Goal: Task Accomplishment & Management: Use online tool/utility

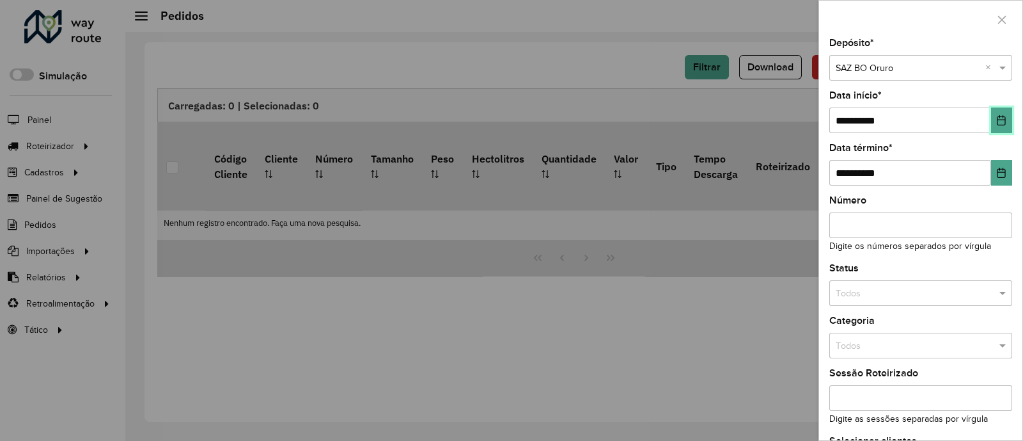
click at [1005, 116] on button "Choose Date" at bounding box center [1001, 120] width 21 height 26
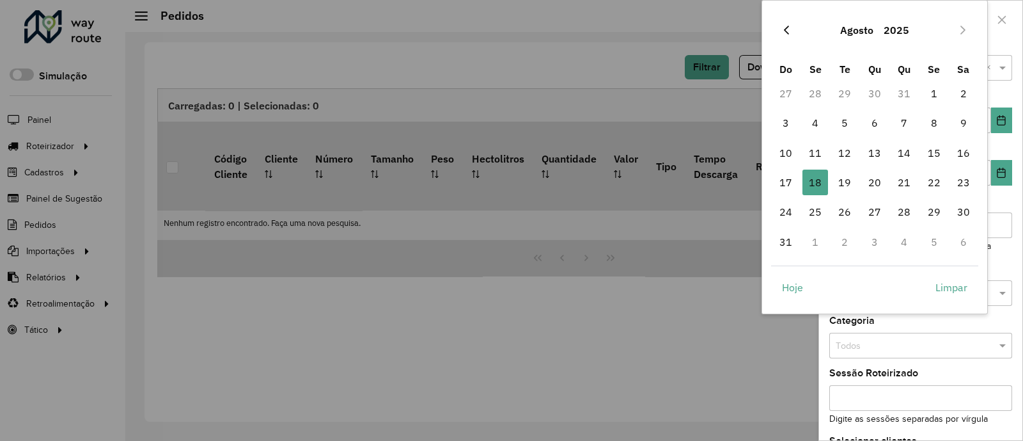
click at [795, 29] on button "Previous Month" at bounding box center [786, 30] width 20 height 20
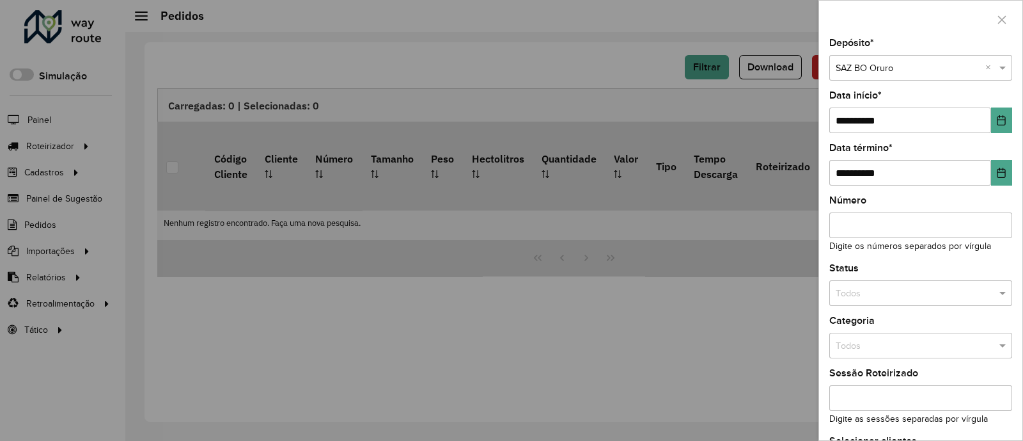
click at [795, 29] on div at bounding box center [511, 220] width 1023 height 441
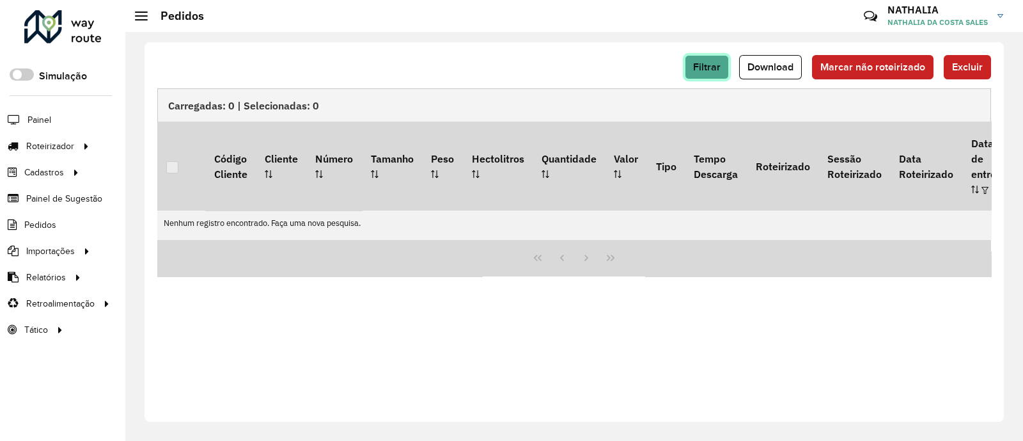
click at [716, 65] on span "Filtrar" at bounding box center [706, 66] width 27 height 11
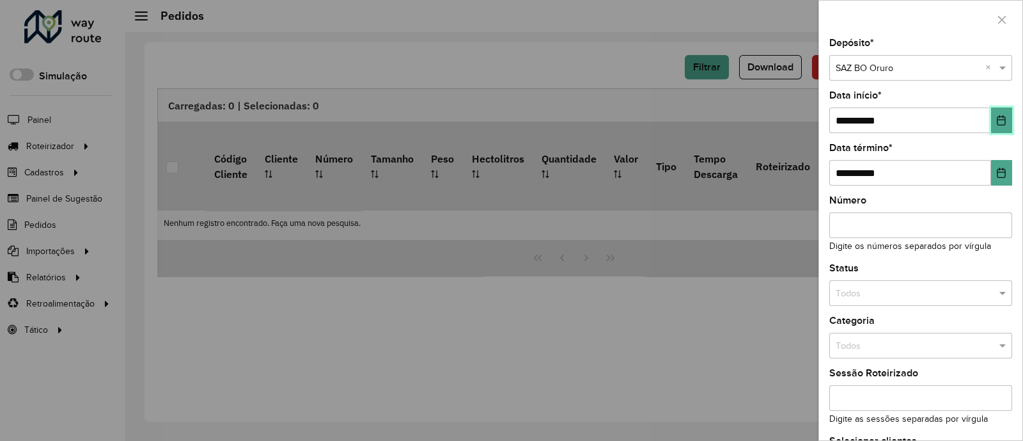
click at [999, 120] on icon "Choose Date" at bounding box center [1001, 120] width 10 height 10
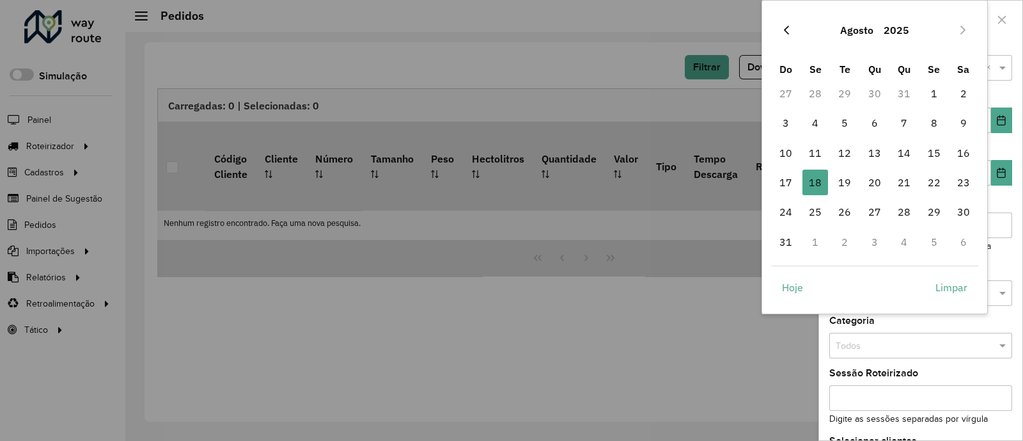
click at [788, 29] on icon "Previous Month" at bounding box center [786, 30] width 10 height 10
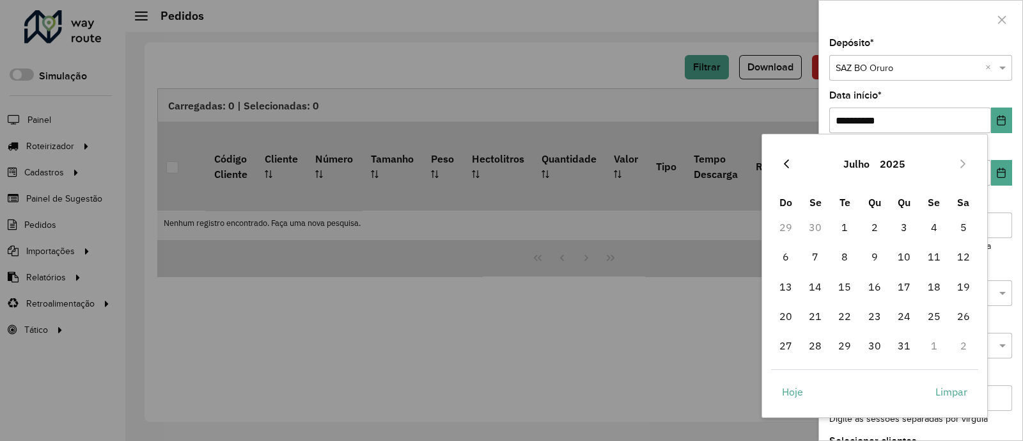
click at [791, 158] on button "Previous Month" at bounding box center [786, 163] width 20 height 20
click at [788, 161] on icon "Previous Month" at bounding box center [786, 164] width 10 height 10
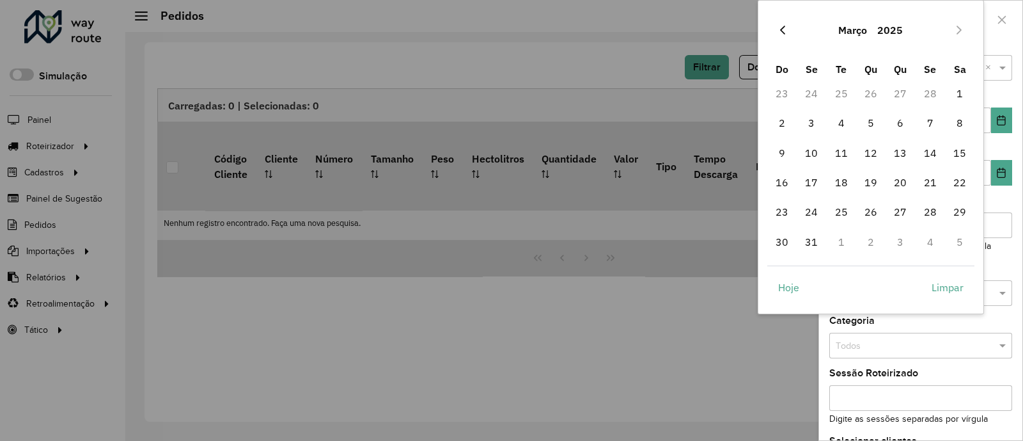
click at [781, 27] on icon "Previous Month" at bounding box center [783, 30] width 10 height 10
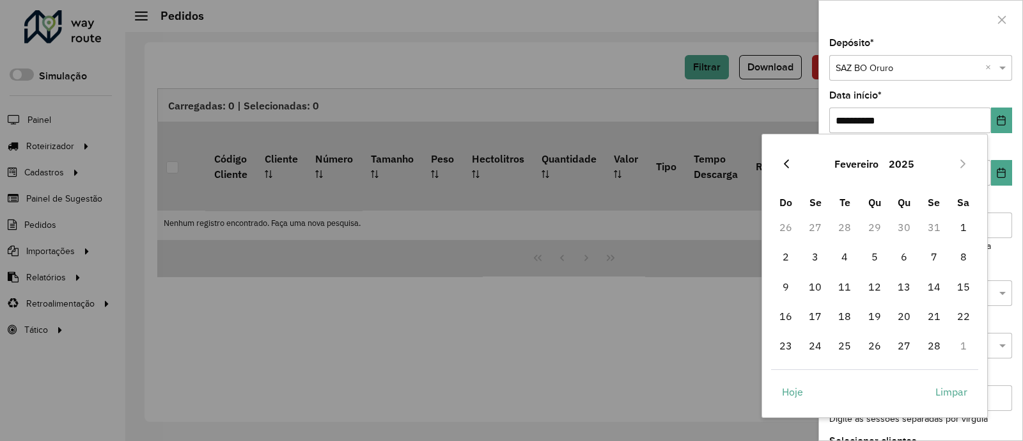
click at [789, 168] on icon "Previous Month" at bounding box center [786, 164] width 10 height 10
click at [880, 228] on span "1" at bounding box center [875, 227] width 26 height 26
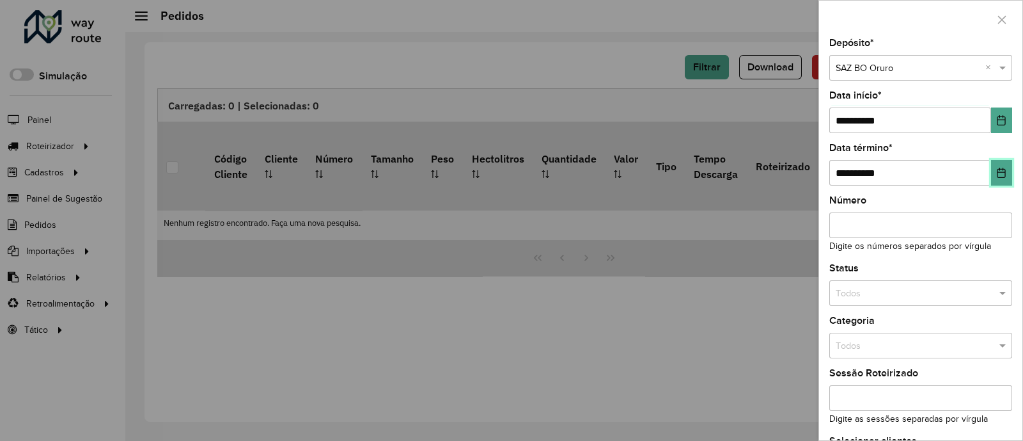
click at [999, 174] on icon "Choose Date" at bounding box center [1001, 173] width 10 height 10
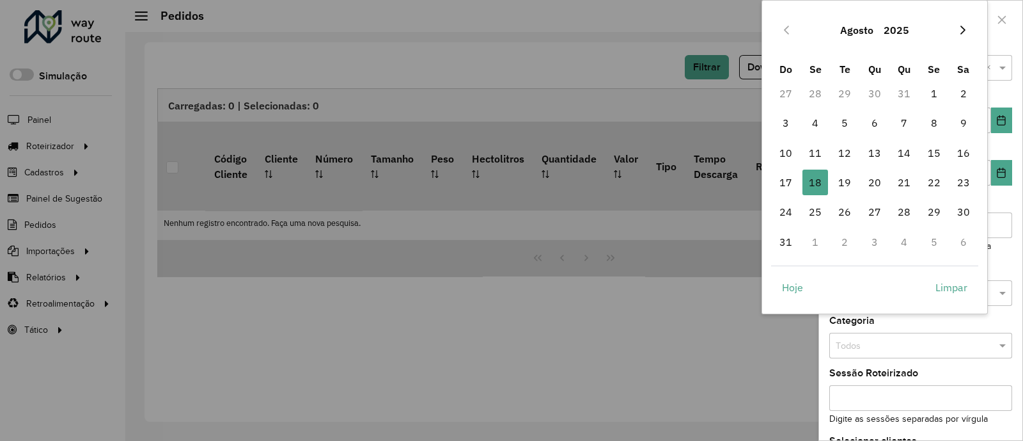
click at [963, 29] on icon "Next Month" at bounding box center [963, 30] width 10 height 10
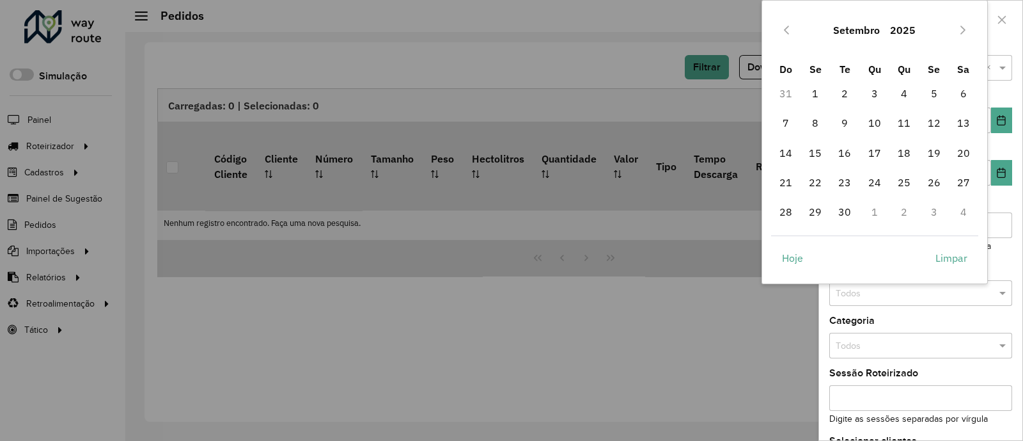
click at [963, 29] on icon "Next Month" at bounding box center [963, 30] width 10 height 10
click at [937, 213] on span "31" at bounding box center [934, 212] width 26 height 26
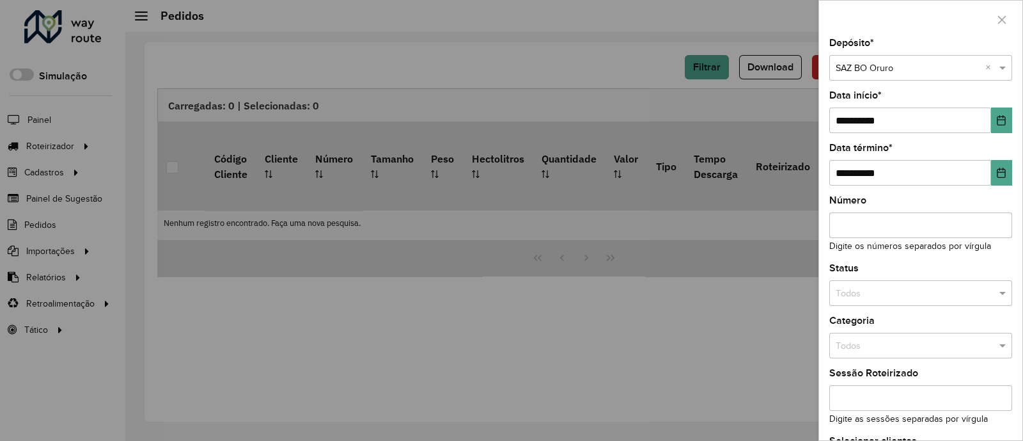
click at [924, 295] on input "text" at bounding box center [908, 293] width 145 height 14
click at [925, 352] on div "Não roteirizado" at bounding box center [919, 350] width 178 height 20
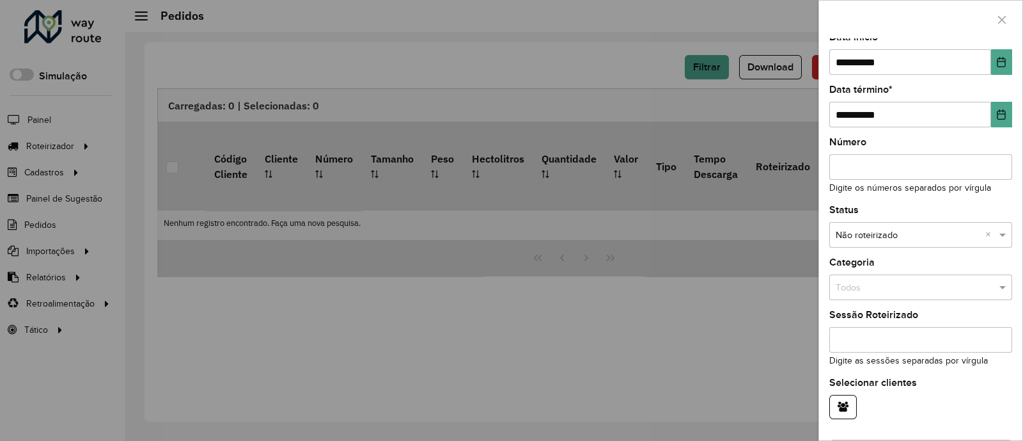
scroll to position [99, 0]
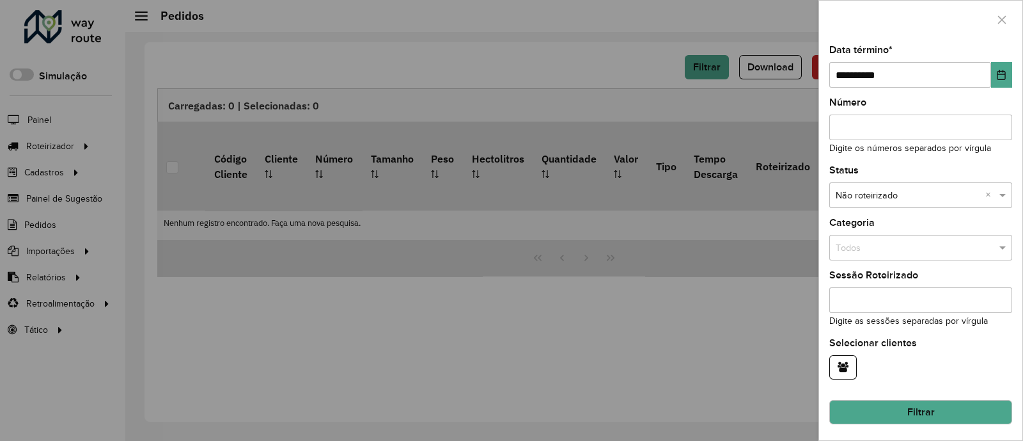
click at [918, 421] on button "Filtrar" at bounding box center [920, 412] width 183 height 24
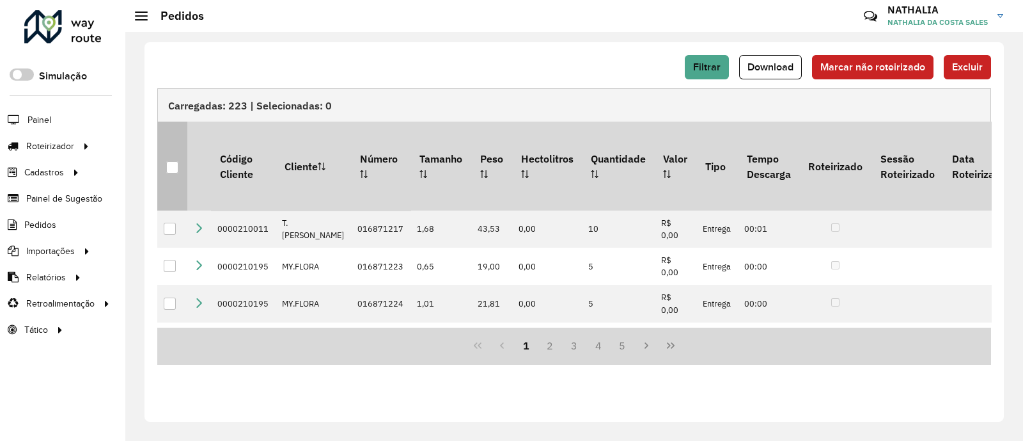
click at [173, 168] on th at bounding box center [172, 165] width 30 height 88
click at [172, 162] on div at bounding box center [172, 167] width 12 height 12
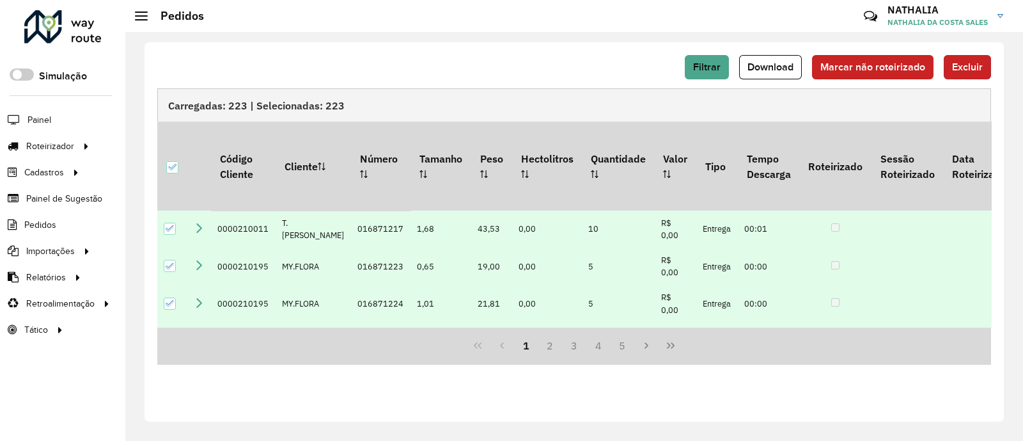
click at [980, 65] on span "Excluir" at bounding box center [967, 66] width 31 height 11
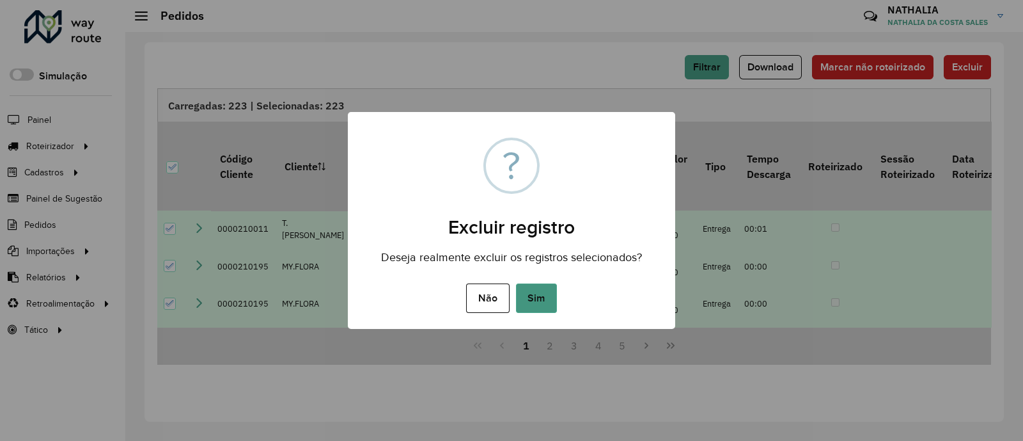
click at [552, 292] on button "Sim" at bounding box center [536, 297] width 41 height 29
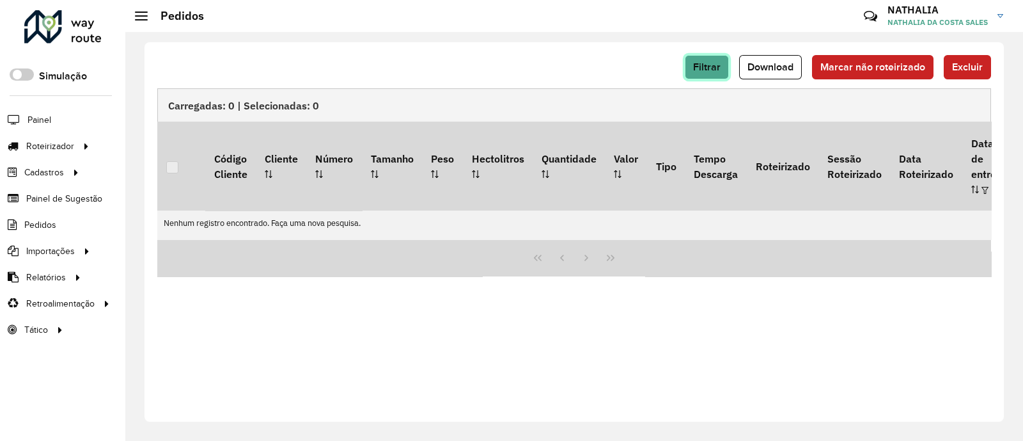
click at [706, 70] on span "Filtrar" at bounding box center [706, 66] width 27 height 11
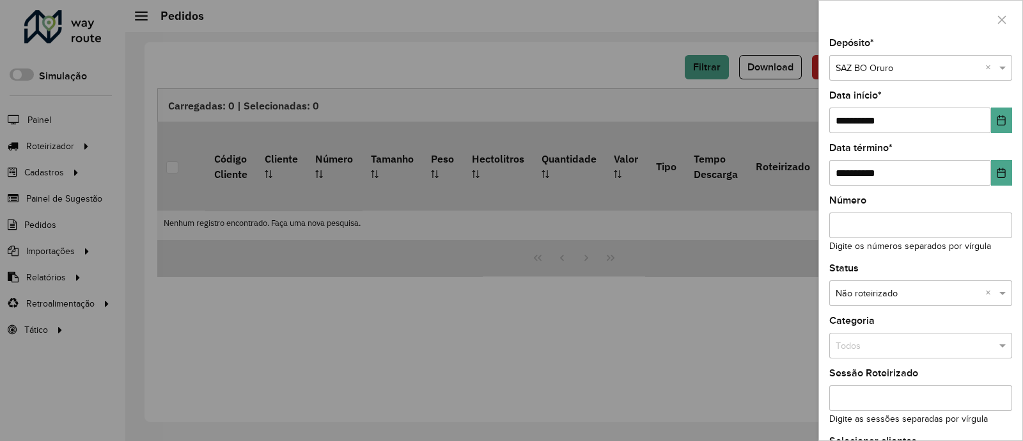
click at [860, 58] on div "Selecione um depósito × SAZ BO Oruro ×" at bounding box center [920, 68] width 183 height 26
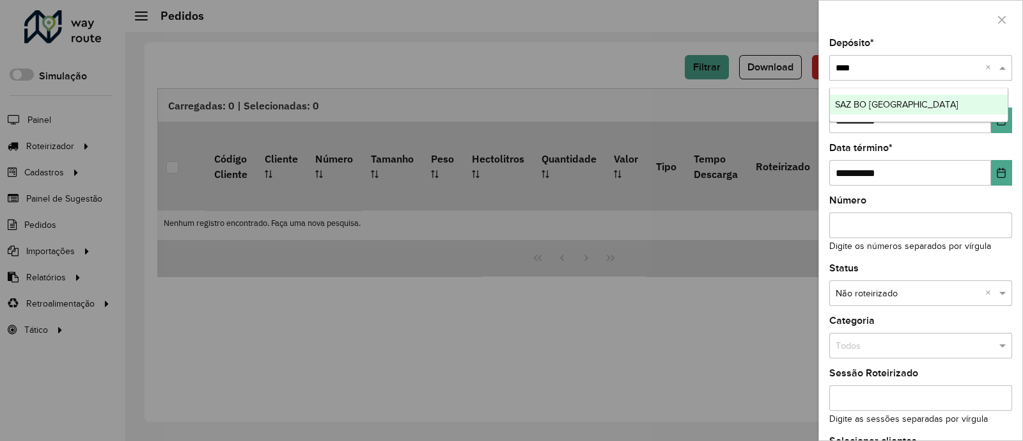
type input "*****"
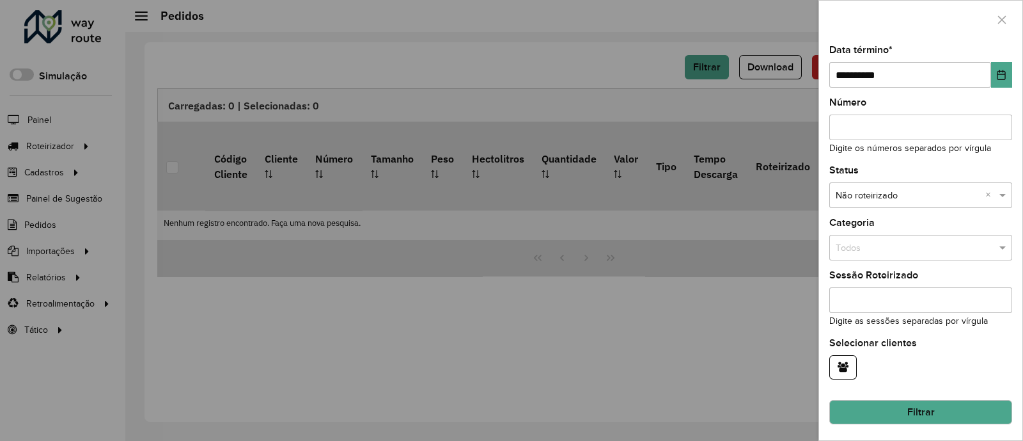
click at [943, 403] on button "Filtrar" at bounding box center [920, 412] width 183 height 24
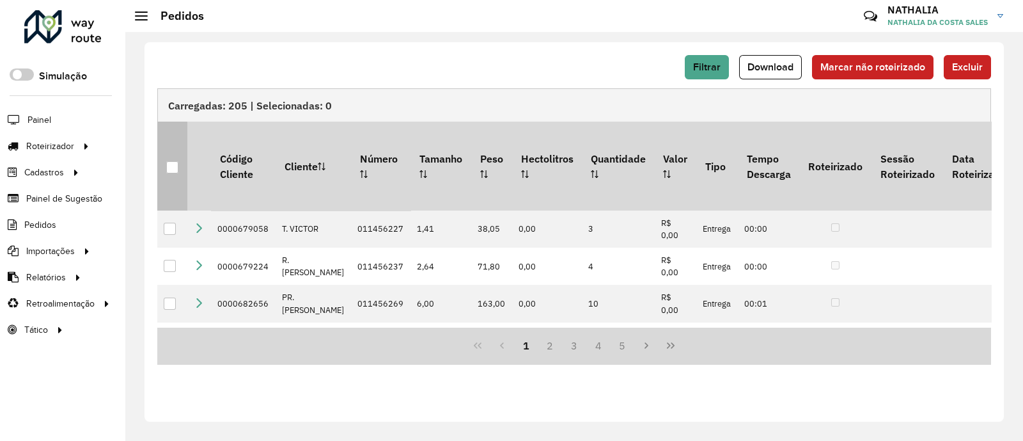
click at [165, 160] on th at bounding box center [172, 165] width 30 height 88
click at [168, 161] on div at bounding box center [172, 167] width 12 height 12
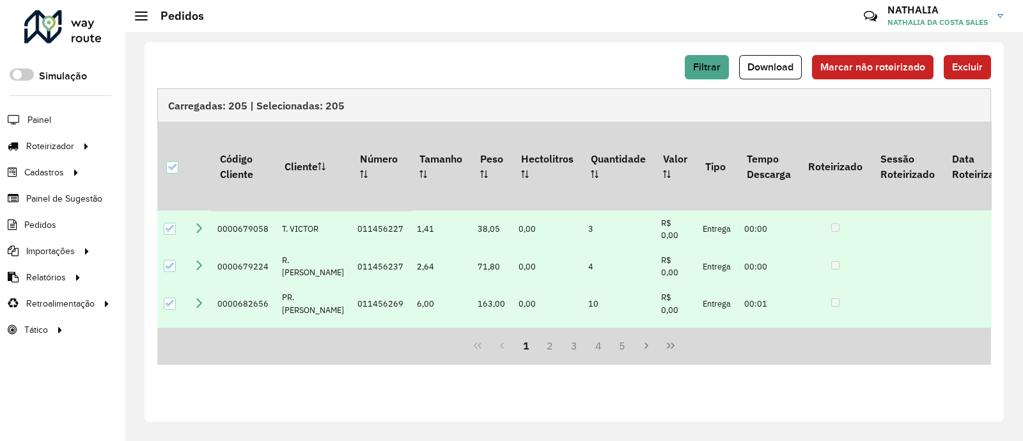
click at [985, 80] on div "Filtrar Download Marcar não roteirizado Excluir" at bounding box center [574, 71] width 834 height 33
click at [960, 70] on span "Excluir" at bounding box center [967, 66] width 31 height 11
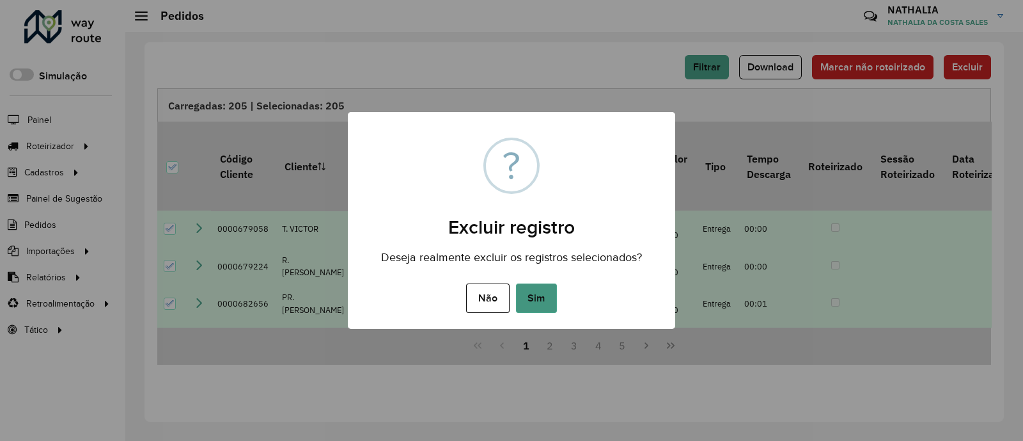
click at [532, 294] on button "Sim" at bounding box center [536, 297] width 41 height 29
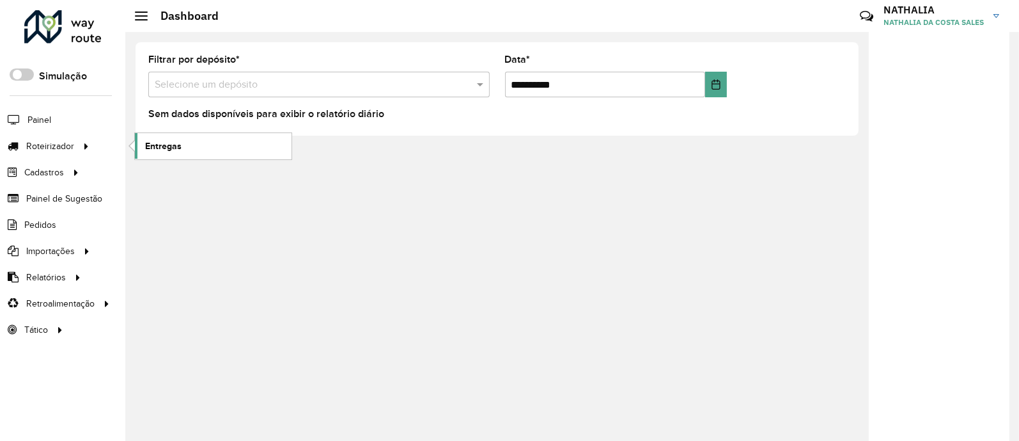
click at [180, 141] on span "Entregas" at bounding box center [163, 145] width 36 height 13
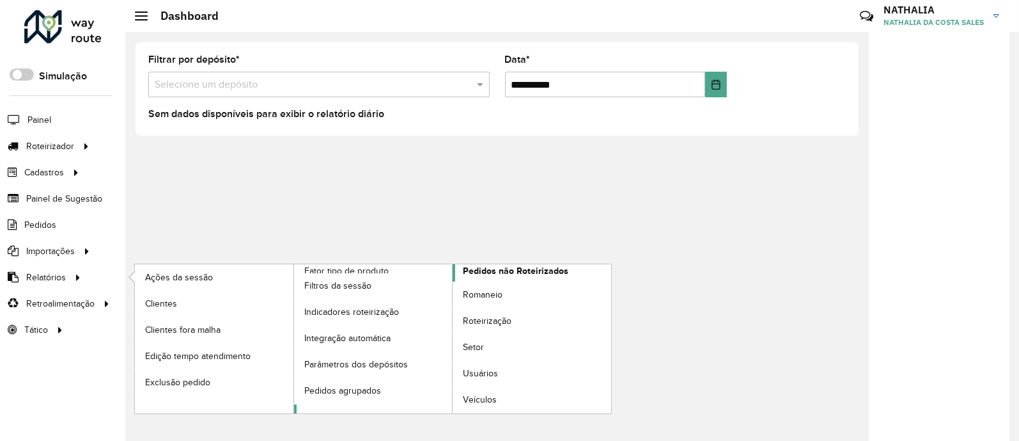
click at [500, 265] on span "Pedidos não Roteirizados" at bounding box center [516, 270] width 106 height 13
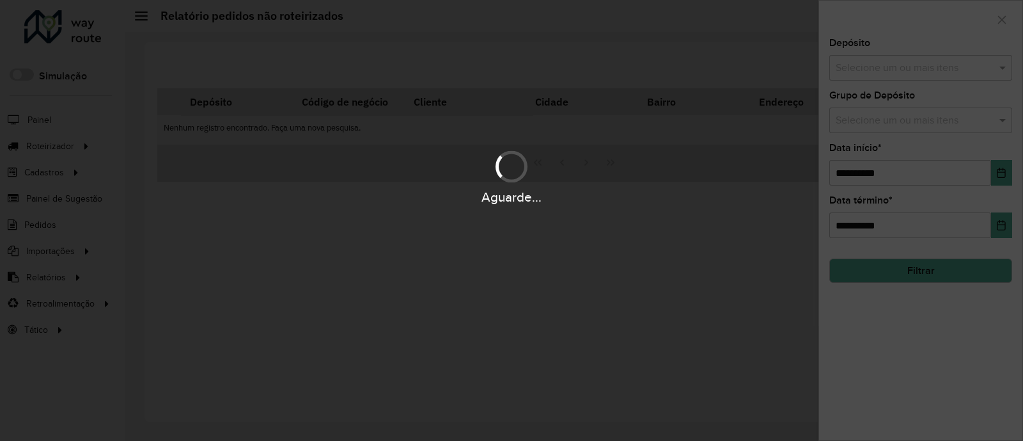
click at [944, 88] on div "Aguarde..." at bounding box center [511, 220] width 1023 height 441
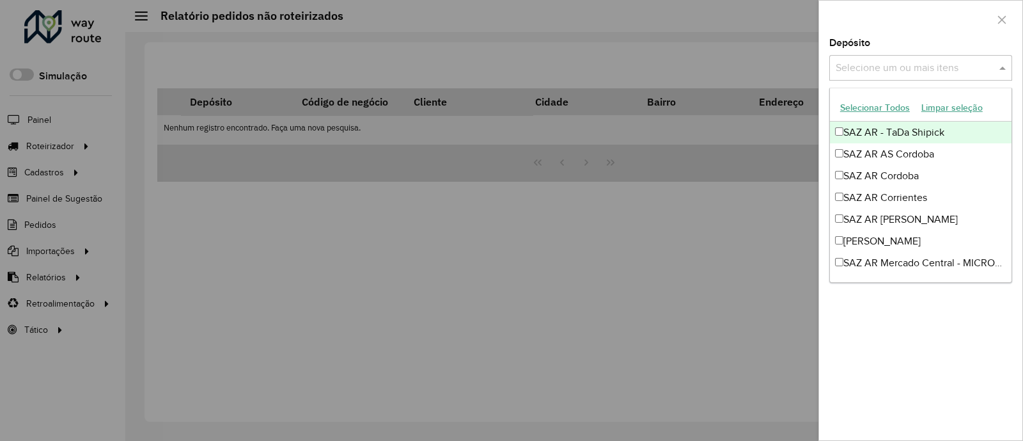
click at [941, 72] on input "text" at bounding box center [915, 68] width 164 height 15
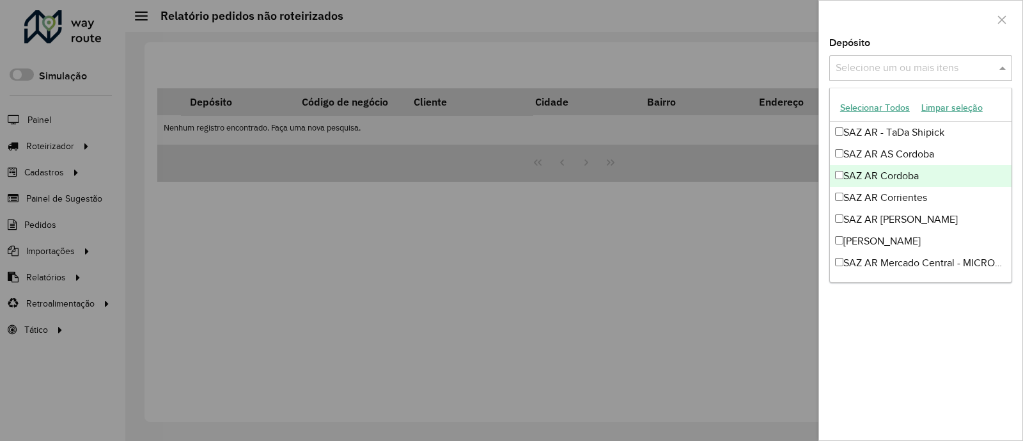
click at [934, 169] on div "SAZ AR Cordoba" at bounding box center [921, 176] width 182 height 22
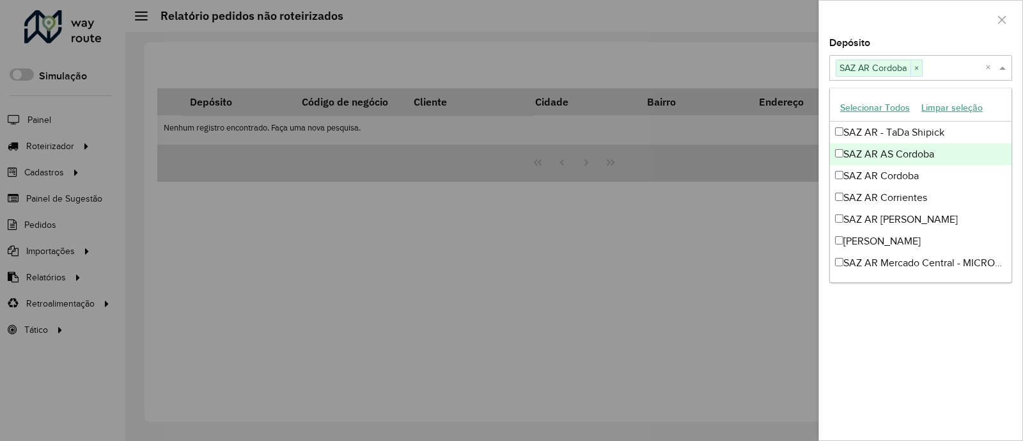
click at [932, 150] on div "SAZ AR AS Cordoba" at bounding box center [921, 154] width 182 height 22
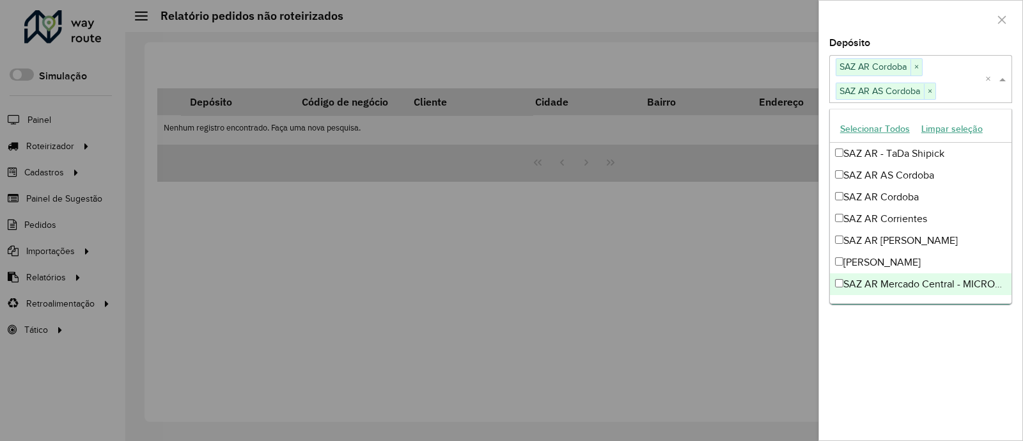
click at [957, 380] on div "**********" at bounding box center [920, 239] width 203 height 402
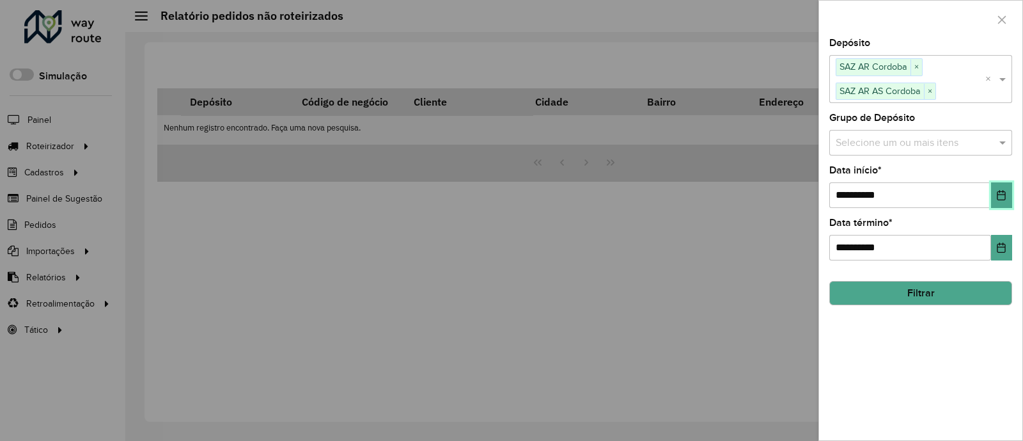
click at [992, 200] on button "Choose Date" at bounding box center [1001, 195] width 21 height 26
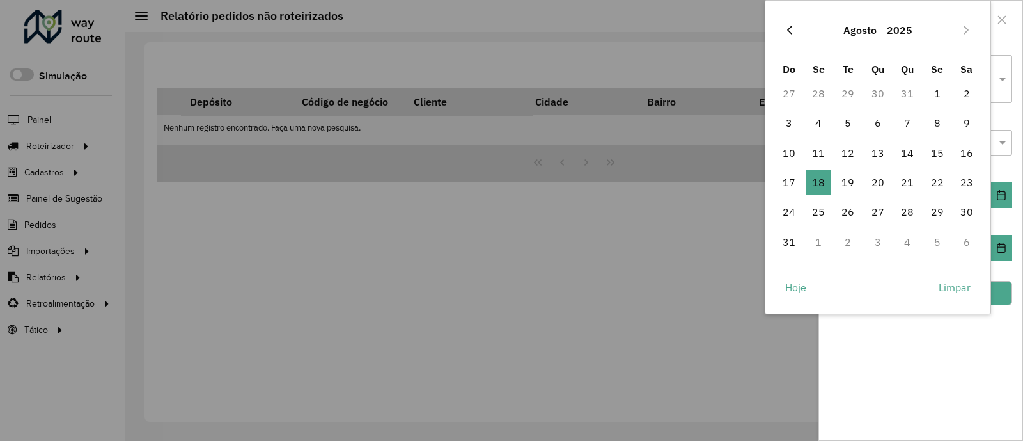
click at [796, 33] on button "Previous Month" at bounding box center [789, 30] width 20 height 20
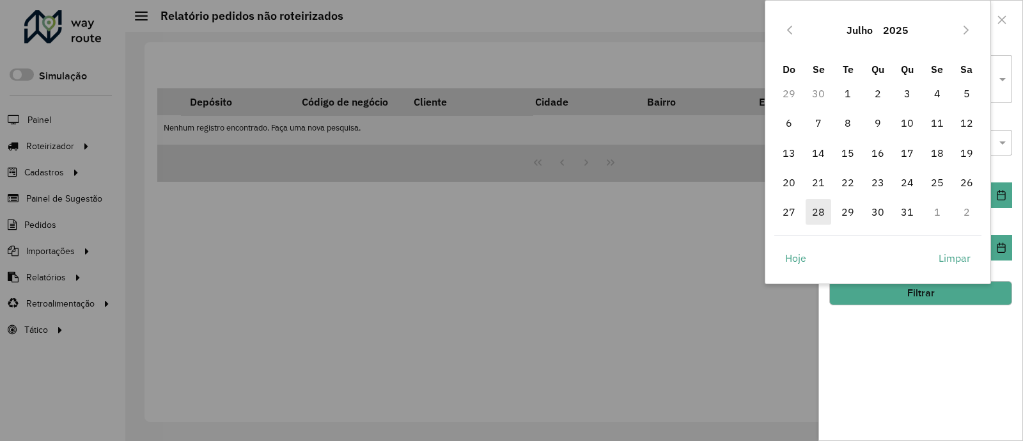
click at [831, 215] on tr "27 28 29 30 31 1 2" at bounding box center [878, 211] width 208 height 29
click at [825, 215] on span "28" at bounding box center [819, 212] width 26 height 26
type input "**********"
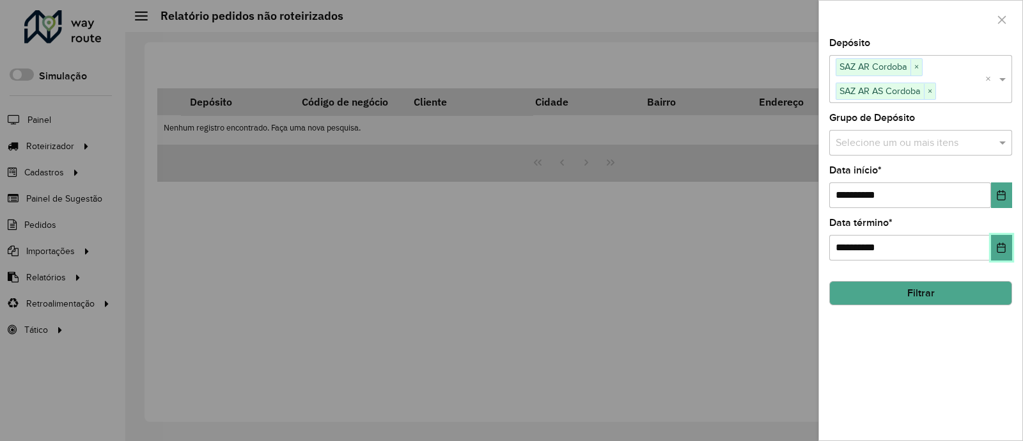
click at [1001, 244] on icon "Choose Date" at bounding box center [1002, 247] width 8 height 10
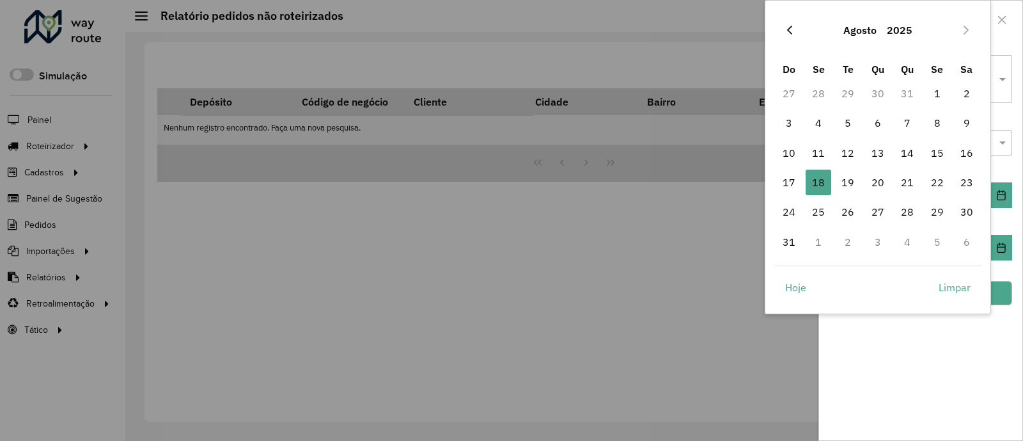
click at [783, 31] on button "Previous Month" at bounding box center [789, 30] width 20 height 20
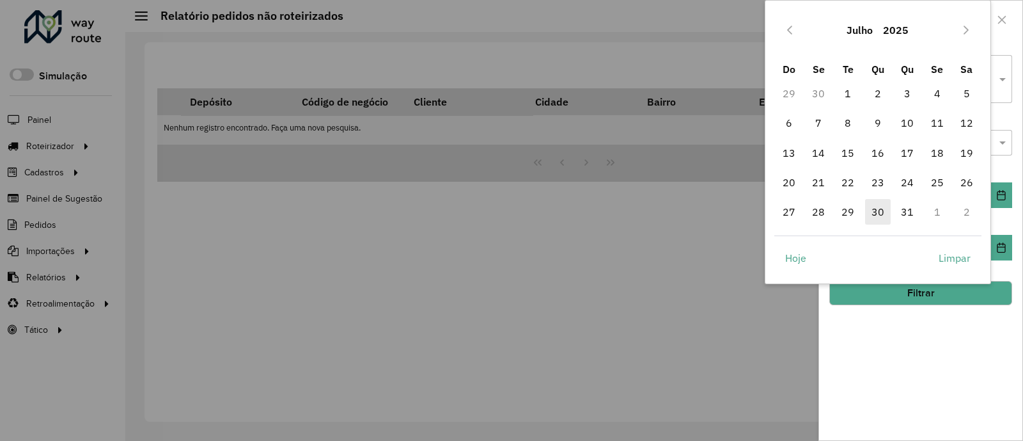
click at [879, 214] on span "30" at bounding box center [878, 212] width 26 height 26
type input "**********"
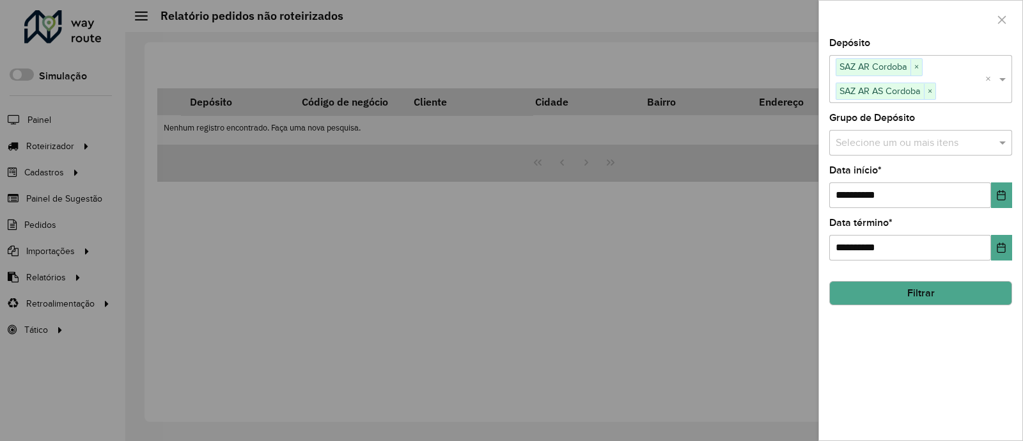
click at [908, 294] on button "Filtrar" at bounding box center [920, 293] width 183 height 24
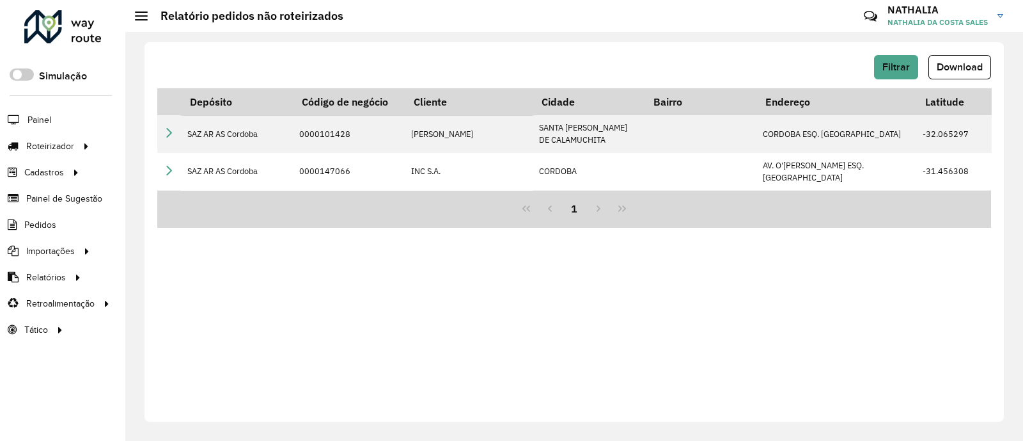
click at [474, 308] on div "Filtrar Download Depósito Código de negócio Cliente Cidade Bairro Endereço Lati…" at bounding box center [574, 231] width 859 height 379
click at [982, 62] on span "Download" at bounding box center [960, 66] width 46 height 11
click at [881, 77] on button "Filtrar" at bounding box center [896, 67] width 44 height 24
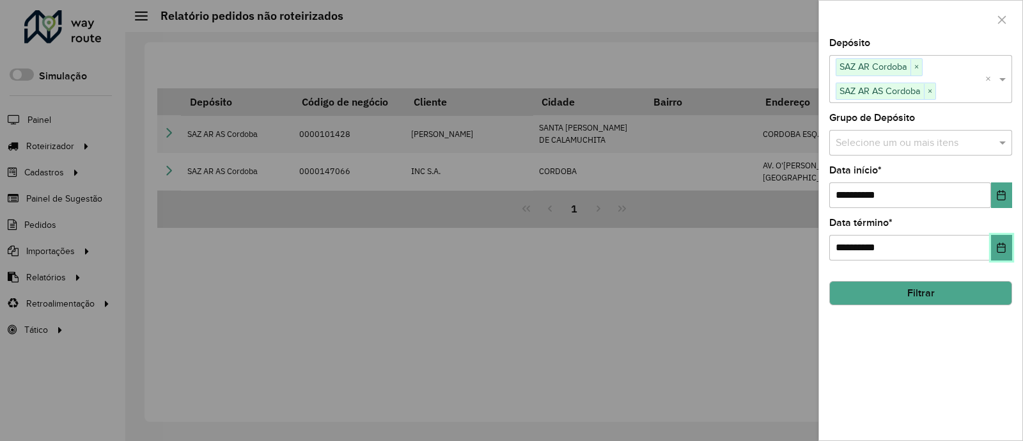
click at [1003, 247] on icon "Choose Date" at bounding box center [1001, 247] width 10 height 10
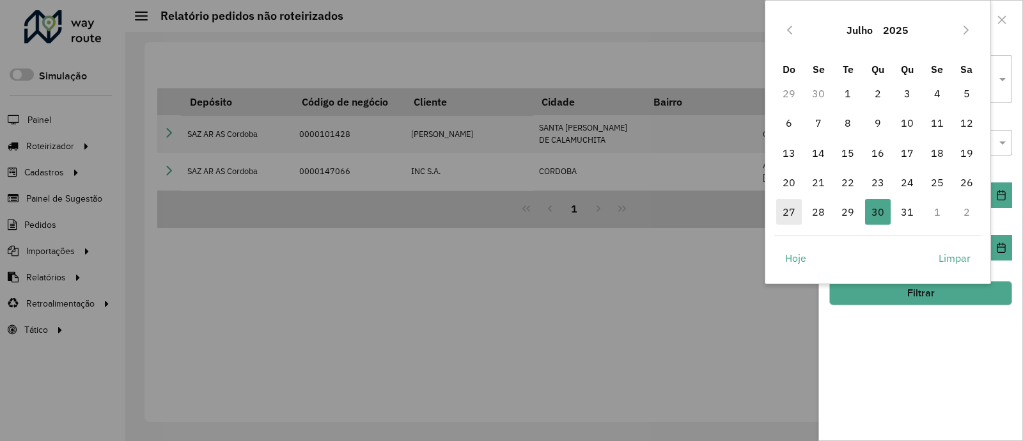
click at [785, 208] on span "27" at bounding box center [789, 212] width 26 height 26
type input "**********"
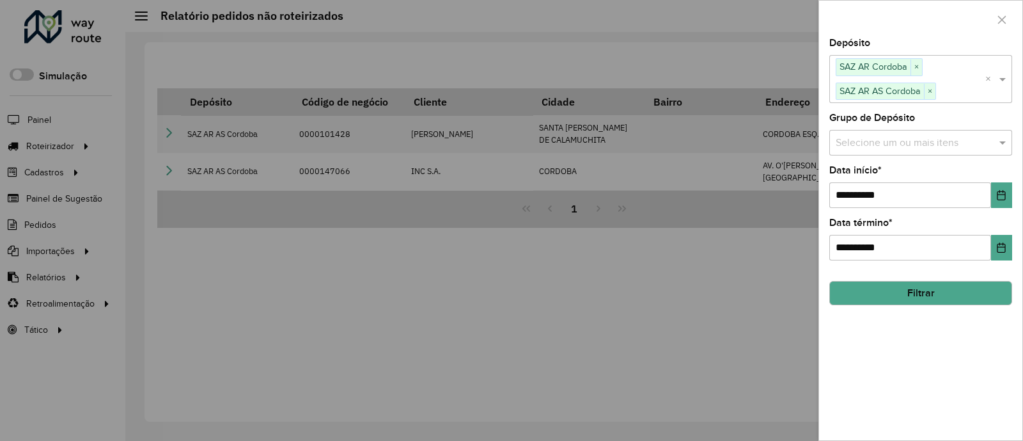
click at [927, 289] on button "Filtrar" at bounding box center [920, 293] width 183 height 24
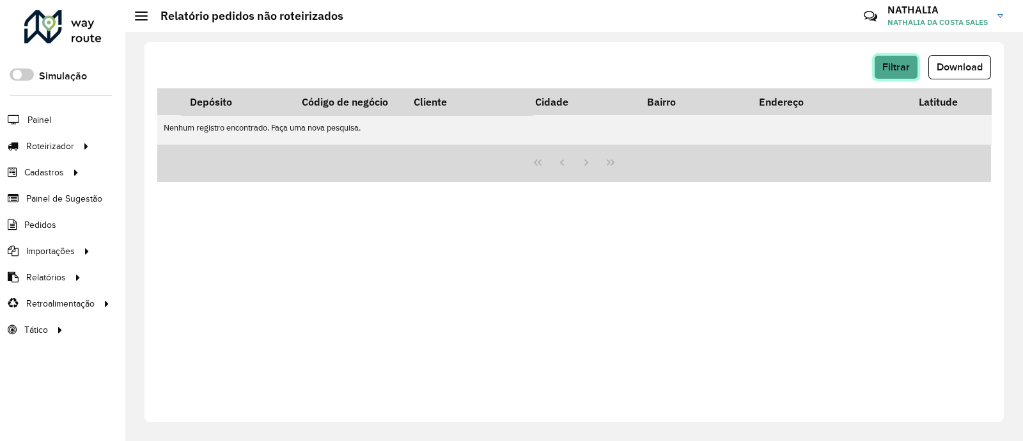
click at [914, 64] on button "Filtrar" at bounding box center [896, 67] width 44 height 24
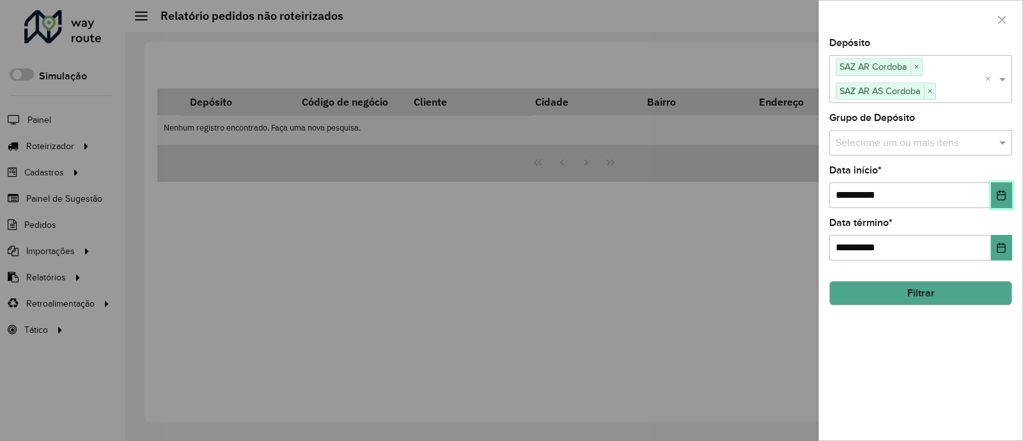
click at [999, 194] on icon "Choose Date" at bounding box center [1002, 195] width 8 height 10
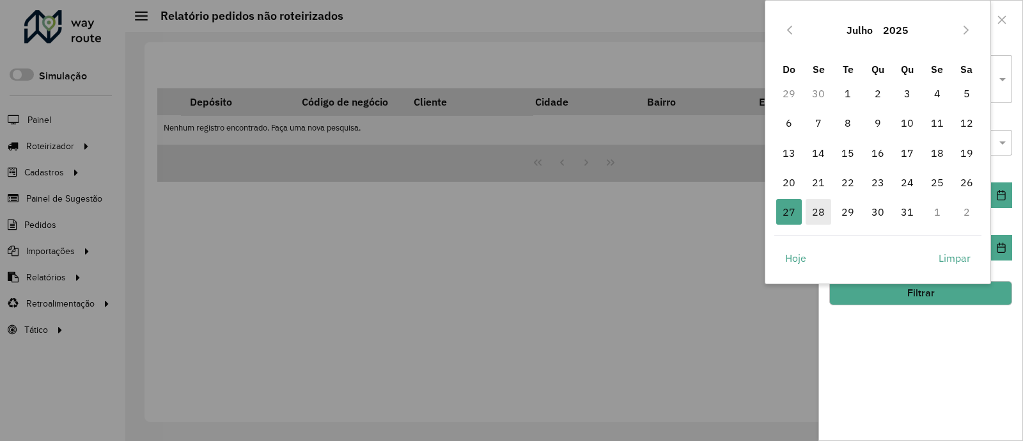
click at [816, 215] on span "28" at bounding box center [819, 212] width 26 height 26
type input "**********"
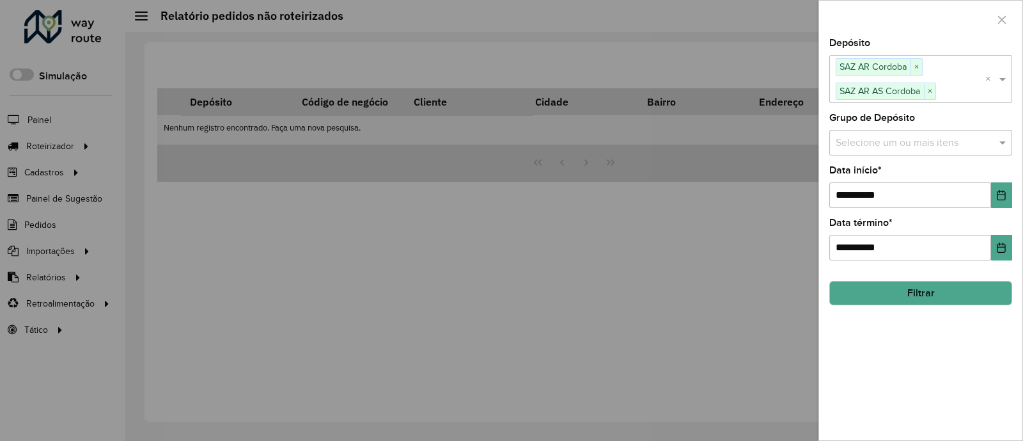
click at [881, 276] on hb-field-button "Filtrar" at bounding box center [920, 287] width 183 height 35
click at [881, 287] on button "Filtrar" at bounding box center [920, 293] width 183 height 24
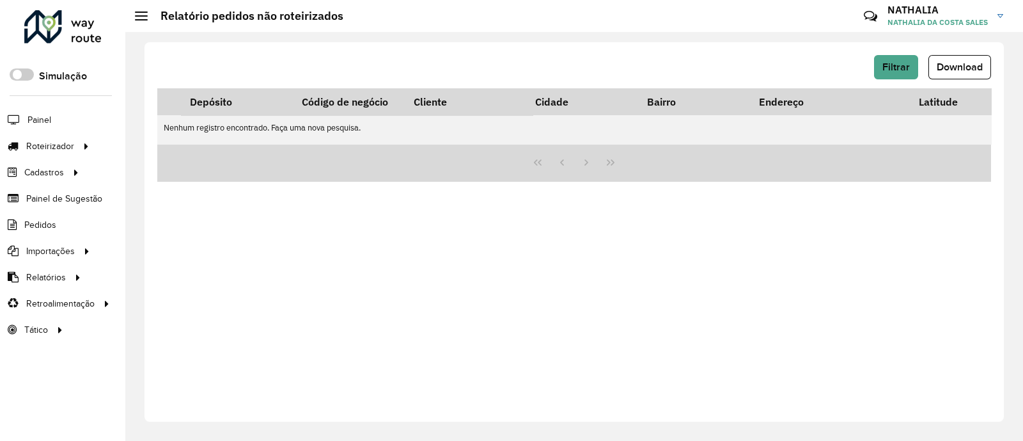
click at [920, 60] on hb-button "Filtrar" at bounding box center [898, 67] width 49 height 24
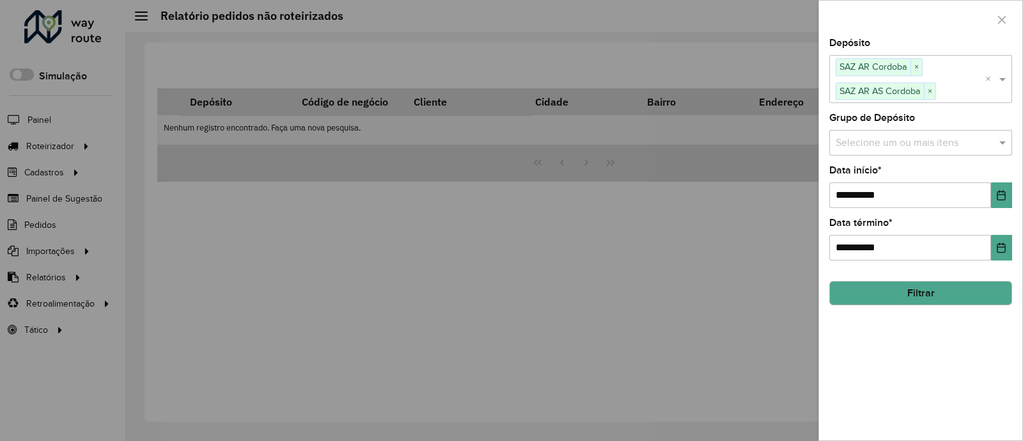
click at [787, 58] on div at bounding box center [511, 220] width 1023 height 441
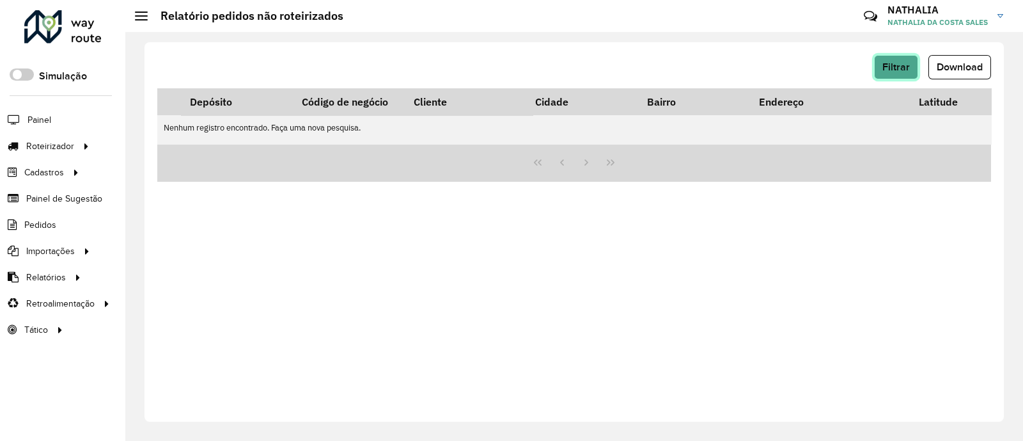
click at [882, 65] on button "Filtrar" at bounding box center [896, 67] width 44 height 24
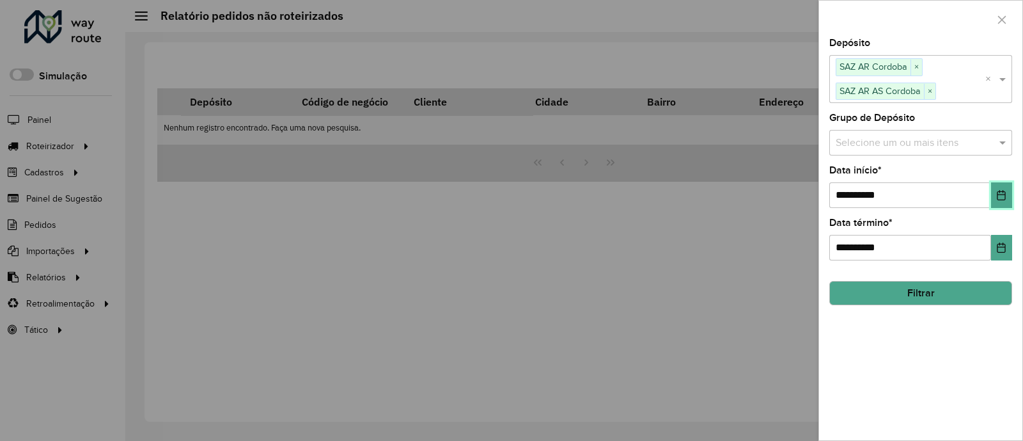
click at [998, 196] on icon "Choose Date" at bounding box center [1002, 195] width 8 height 10
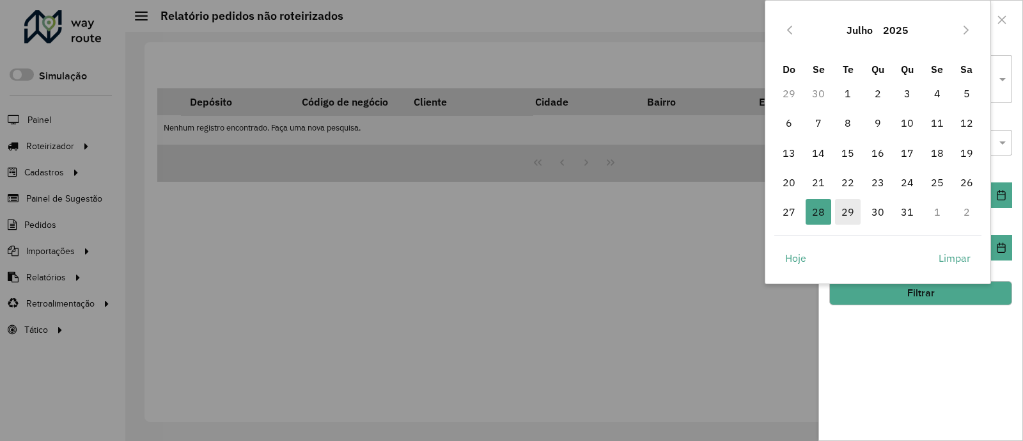
click at [852, 207] on span "29" at bounding box center [848, 212] width 26 height 26
type input "**********"
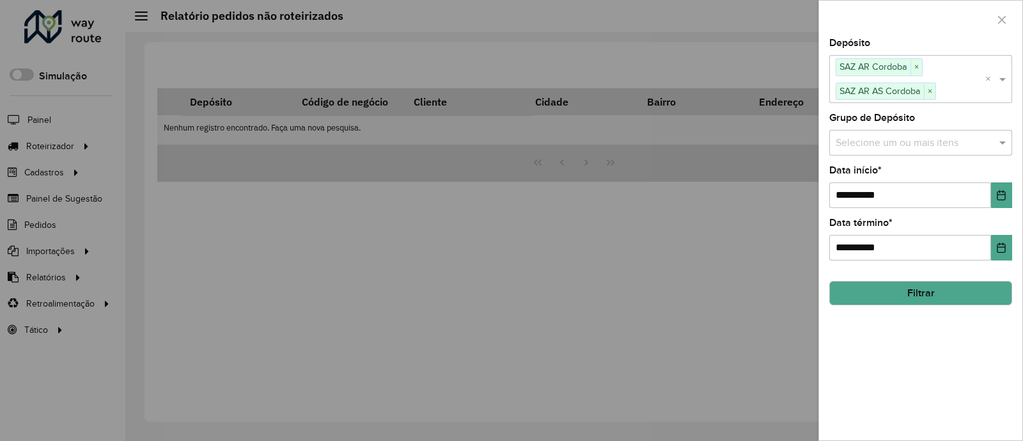
click at [873, 281] on button "Filtrar" at bounding box center [920, 293] width 183 height 24
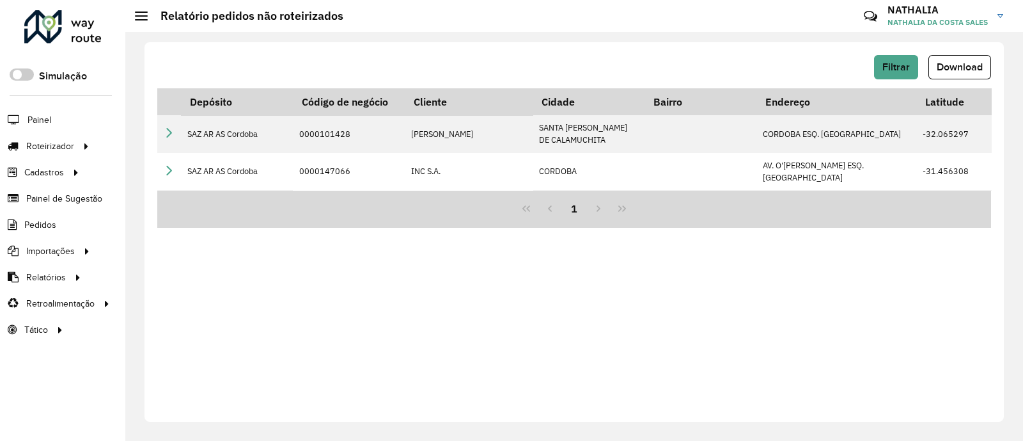
click at [650, 305] on div "Filtrar Download Depósito Código de negócio Cliente Cidade Bairro Endereço Lati…" at bounding box center [574, 231] width 859 height 379
click at [377, 260] on div "Filtrar Download Depósito Código de negócio Cliente Cidade Bairro Endereço Lati…" at bounding box center [574, 231] width 859 height 379
click at [879, 58] on button "Filtrar" at bounding box center [896, 67] width 44 height 24
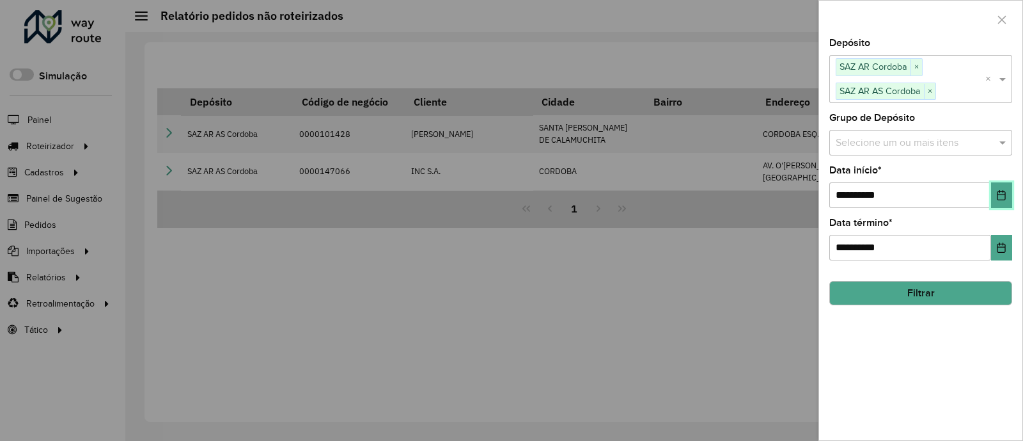
click at [996, 199] on button "Choose Date" at bounding box center [1001, 195] width 21 height 26
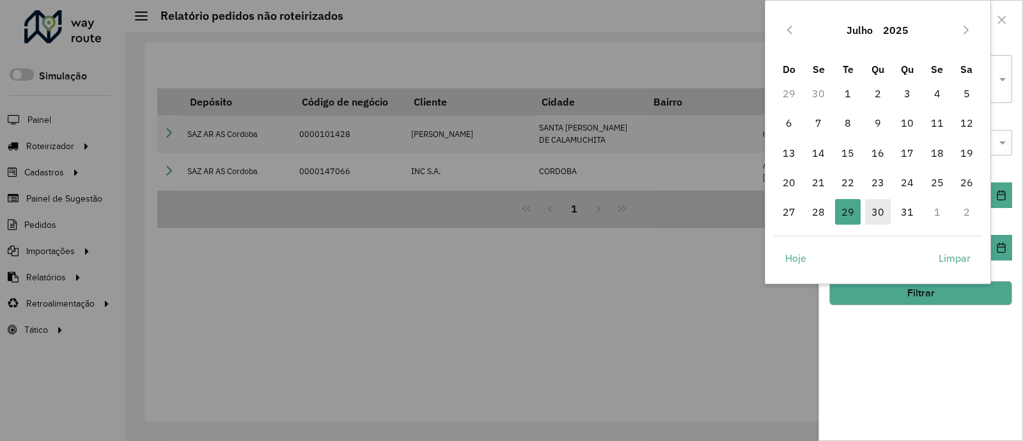
click at [873, 216] on span "30" at bounding box center [878, 212] width 26 height 26
type input "**********"
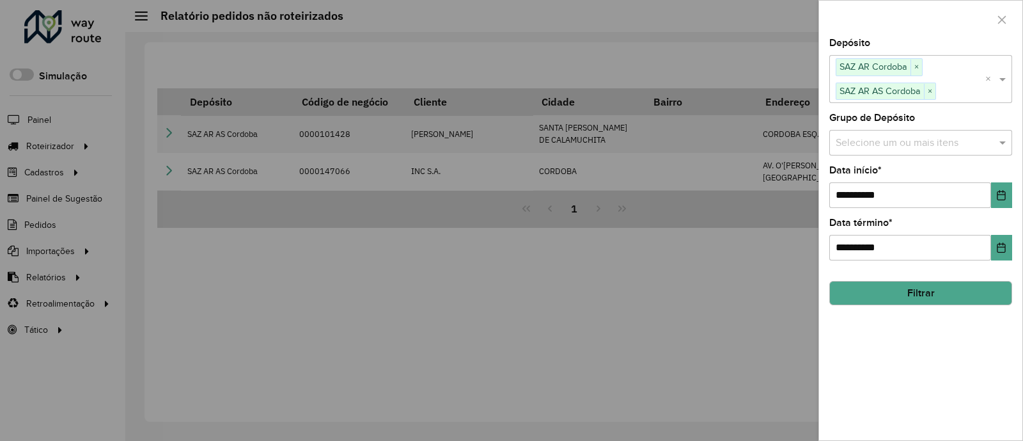
click at [852, 279] on hb-field-button "Filtrar" at bounding box center [920, 287] width 183 height 35
click at [850, 287] on button "Filtrar" at bounding box center [920, 293] width 183 height 24
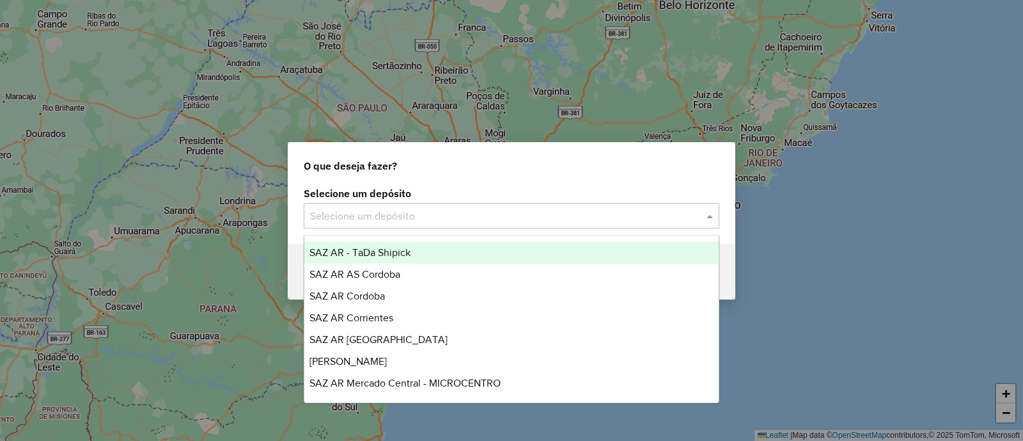
click at [402, 217] on input "text" at bounding box center [498, 215] width 377 height 15
type input "***"
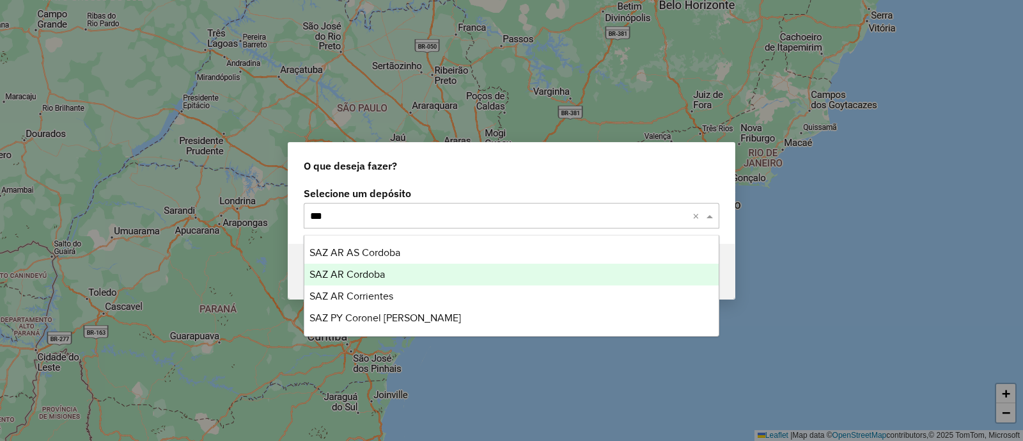
click at [398, 276] on div "SAZ AR Cordoba" at bounding box center [511, 274] width 414 height 22
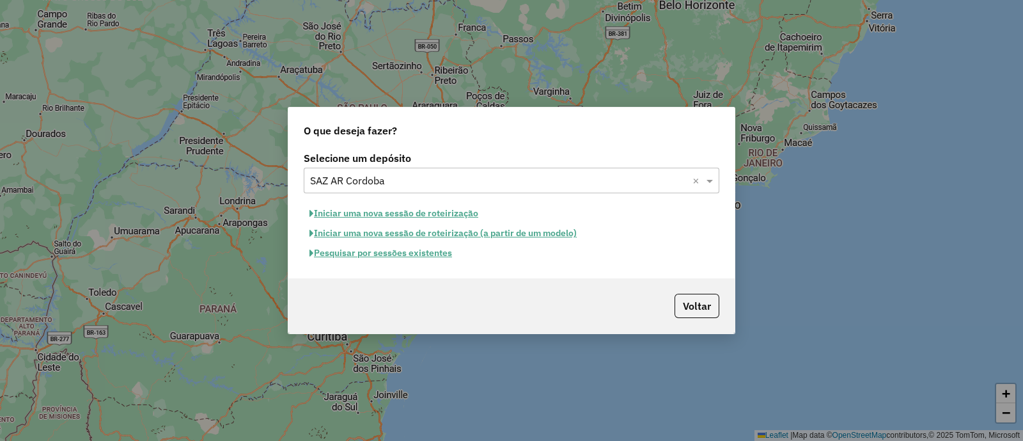
click at [389, 251] on button "Pesquisar por sessões existentes" at bounding box center [381, 253] width 154 height 20
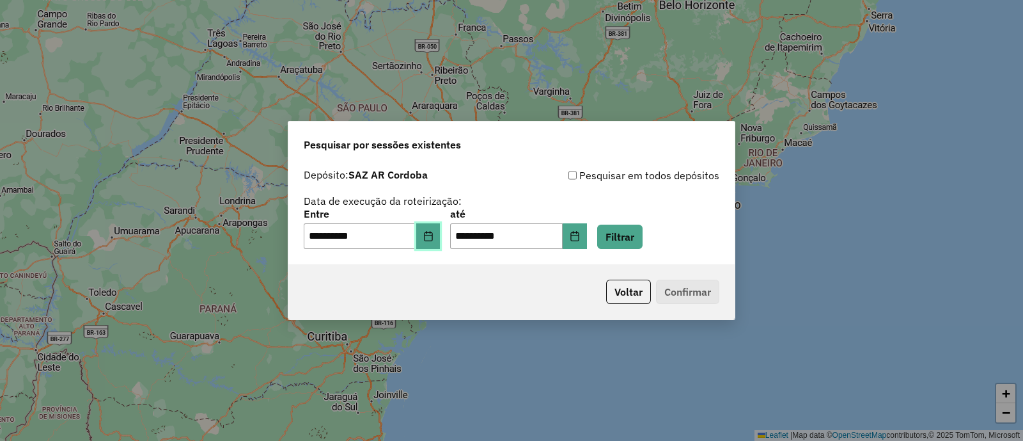
click at [441, 233] on button "Choose Date" at bounding box center [428, 236] width 24 height 26
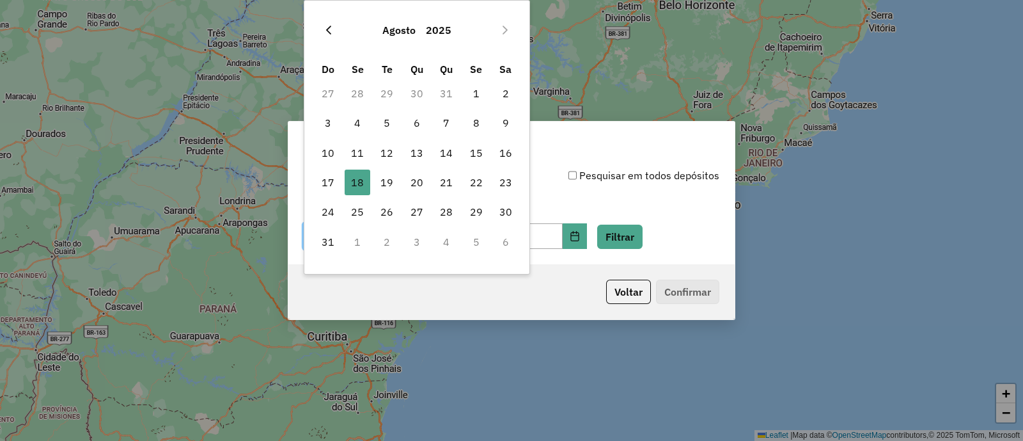
click at [335, 36] on button "Previous Month" at bounding box center [328, 30] width 20 height 20
click at [359, 209] on span "28" at bounding box center [358, 212] width 26 height 26
type input "**********"
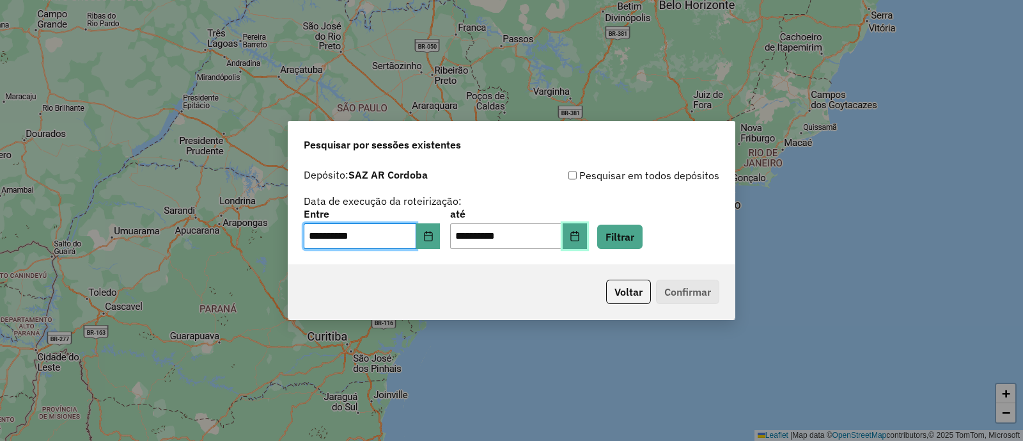
click at [587, 235] on button "Choose Date" at bounding box center [575, 236] width 24 height 26
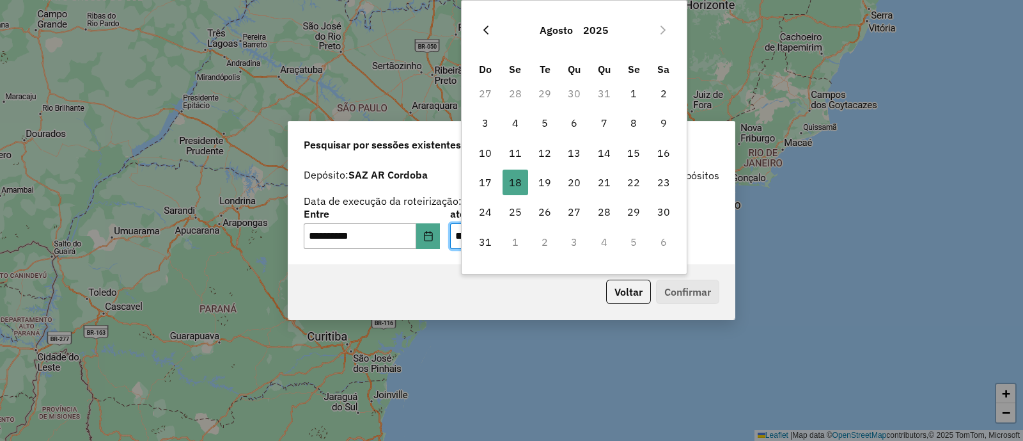
click at [480, 29] on button "Previous Month" at bounding box center [486, 30] width 20 height 20
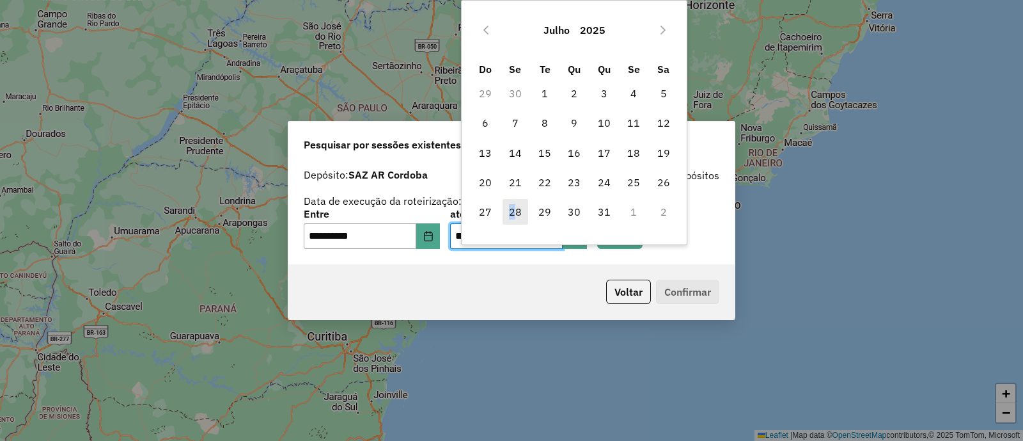
click at [512, 208] on span "28" at bounding box center [516, 212] width 26 height 26
type input "**********"
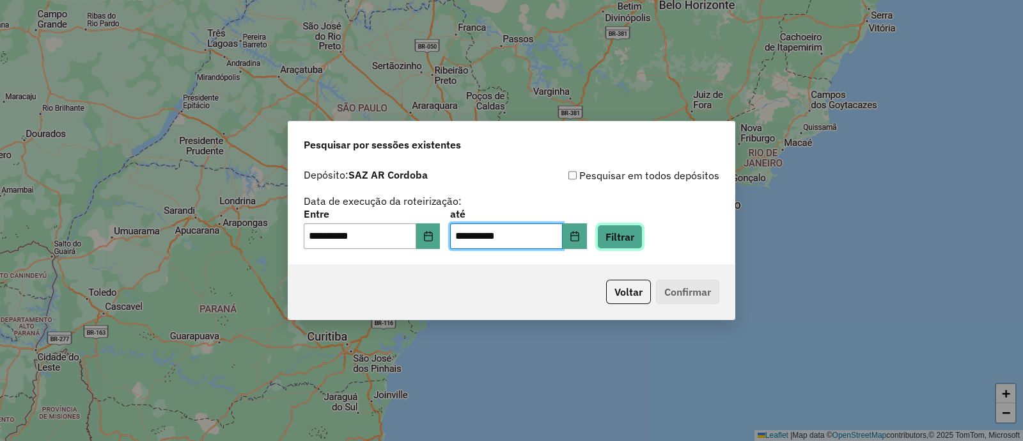
click at [636, 243] on button "Filtrar" at bounding box center [619, 236] width 45 height 24
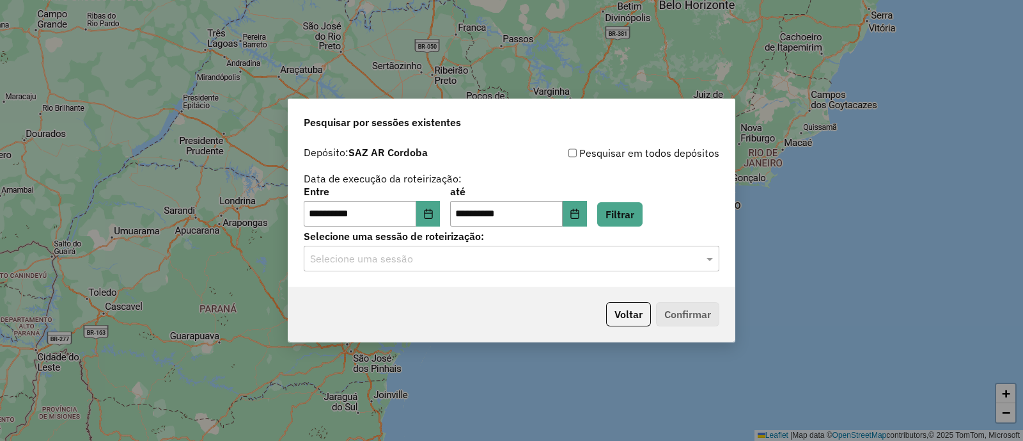
click at [598, 270] on div "Selecione uma sessão" at bounding box center [512, 259] width 416 height 26
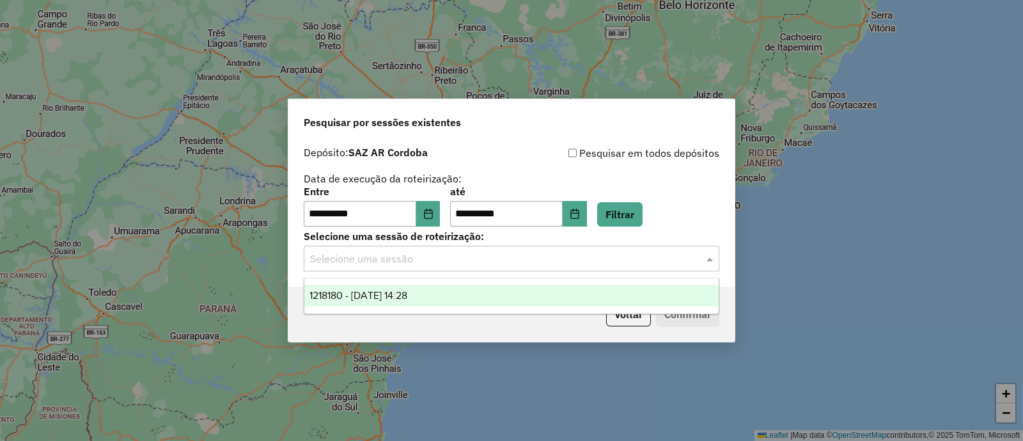
click at [569, 288] on div "1218180 - 28/07/2025 14:28" at bounding box center [511, 296] width 414 height 22
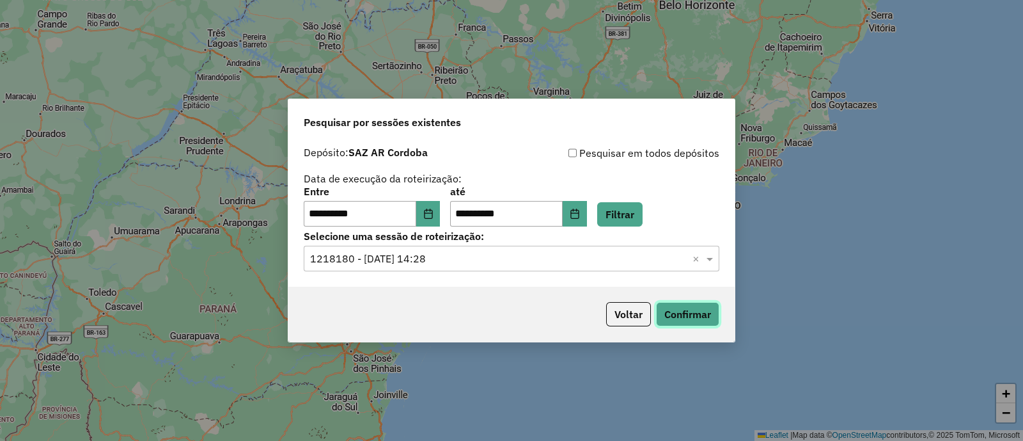
click at [708, 315] on button "Confirmar" at bounding box center [687, 314] width 63 height 24
click at [441, 214] on button "Choose Date" at bounding box center [428, 214] width 24 height 26
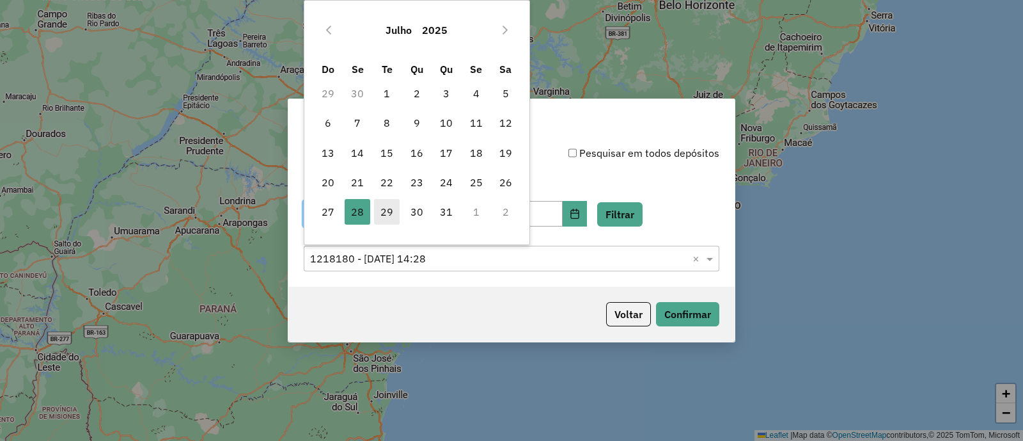
click at [389, 206] on span "29" at bounding box center [387, 212] width 26 height 26
type input "**********"
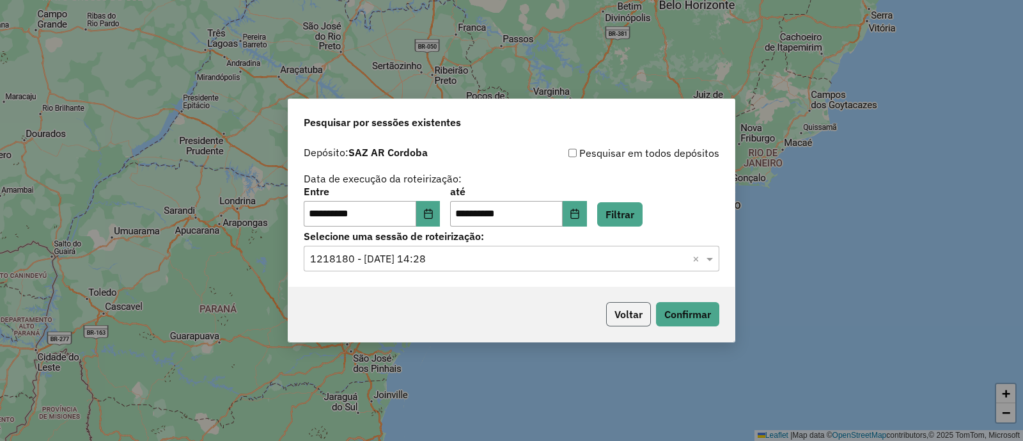
click at [623, 325] on button "Voltar" at bounding box center [628, 314] width 45 height 24
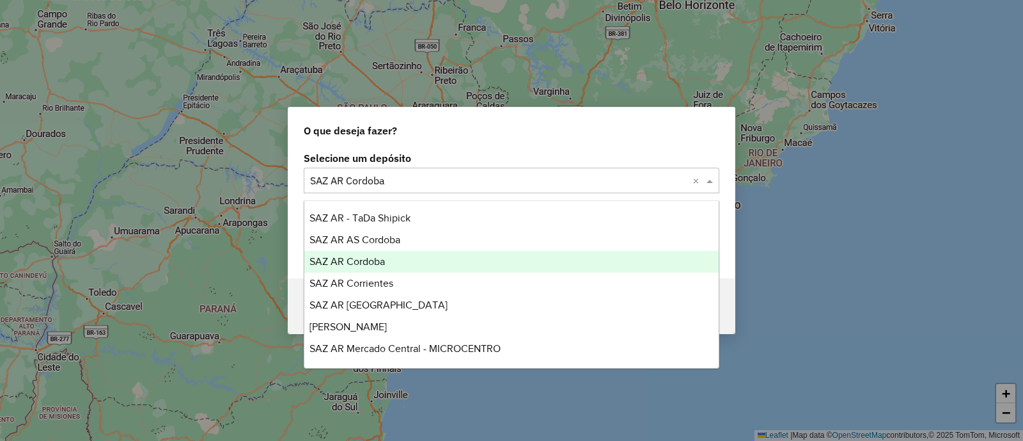
click at [340, 185] on input "text" at bounding box center [498, 180] width 377 height 15
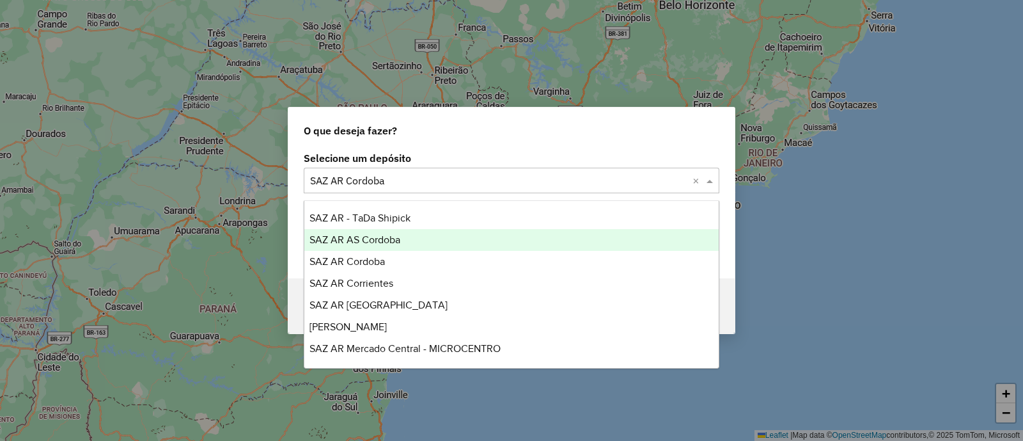
click at [347, 240] on span "SAZ AR AS Cordoba" at bounding box center [354, 239] width 91 height 11
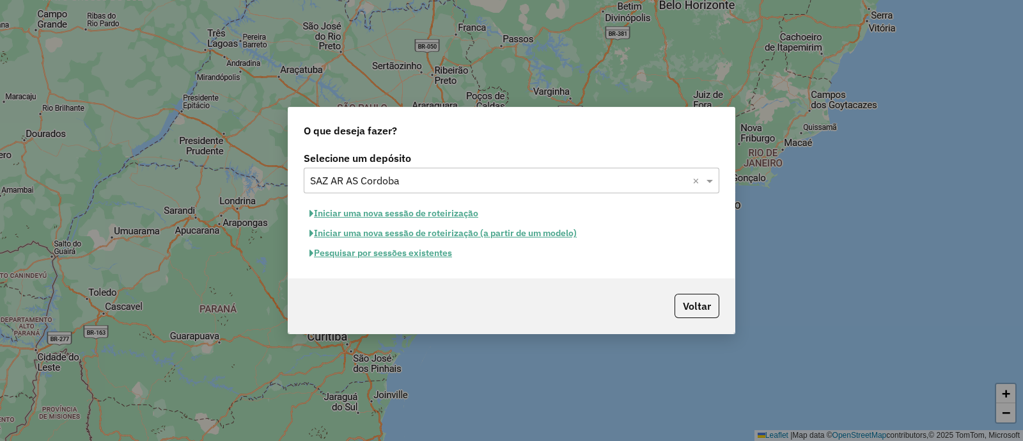
click at [396, 249] on button "Pesquisar por sessões existentes" at bounding box center [381, 253] width 154 height 20
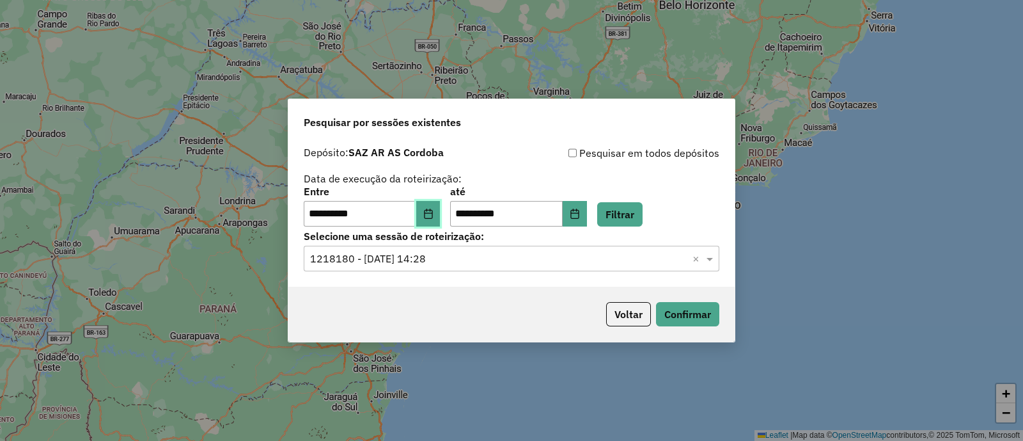
click at [430, 219] on button "Choose Date" at bounding box center [428, 214] width 24 height 26
click at [623, 185] on div "**********" at bounding box center [512, 185] width 416 height 81
click at [634, 217] on button "Filtrar" at bounding box center [619, 214] width 45 height 24
click at [629, 257] on input "text" at bounding box center [498, 258] width 377 height 15
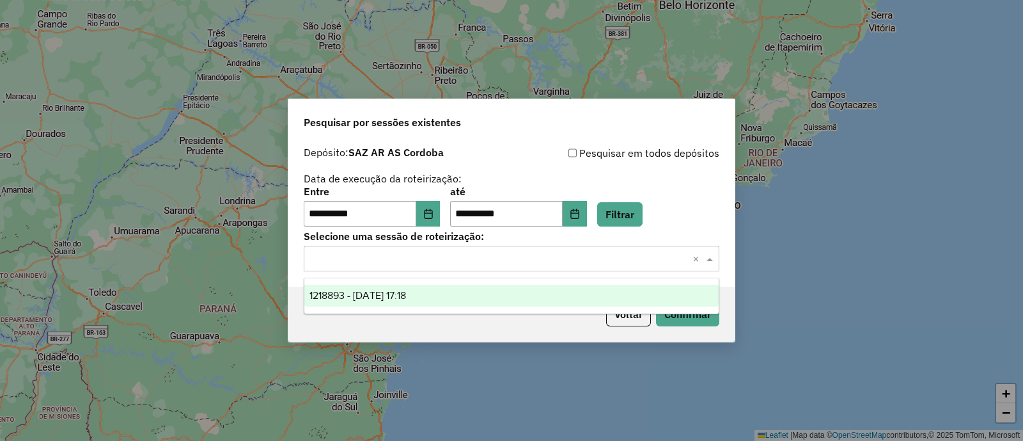
click at [609, 292] on div "1218893 - 29/07/2025 17:18" at bounding box center [511, 296] width 414 height 22
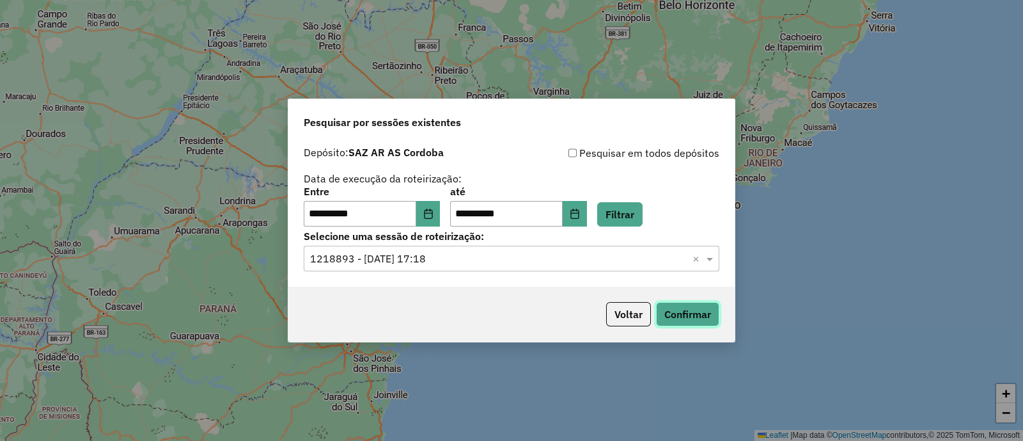
click at [689, 320] on button "Confirmar" at bounding box center [687, 314] width 63 height 24
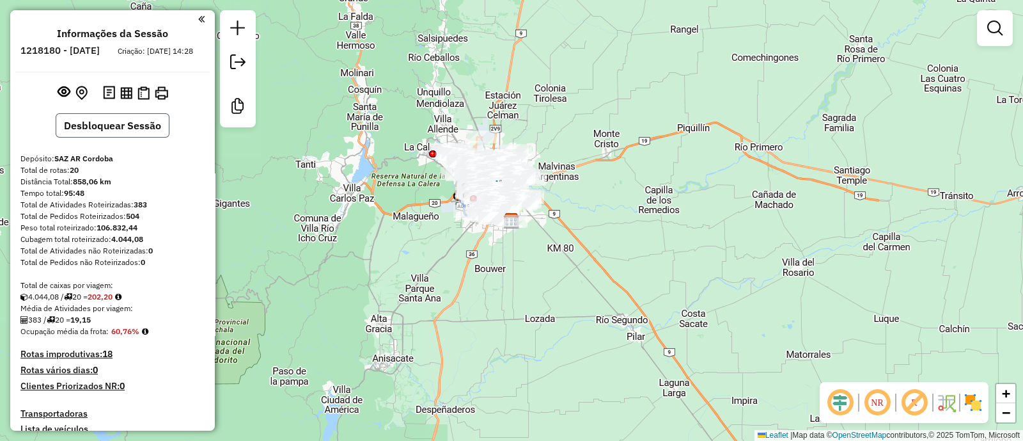
click at [116, 137] on button "Desbloquear Sessão" at bounding box center [113, 125] width 114 height 24
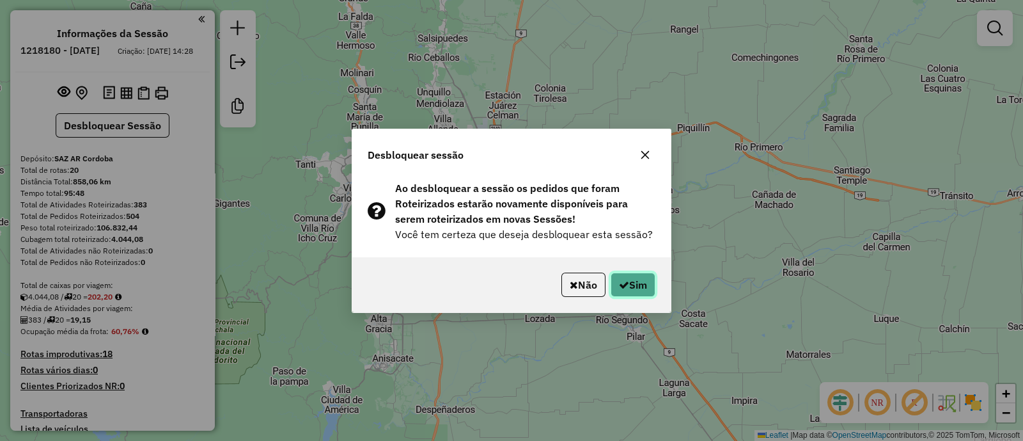
click at [650, 285] on button "Sim" at bounding box center [633, 284] width 45 height 24
